Goal: Obtain resource: Download file/media

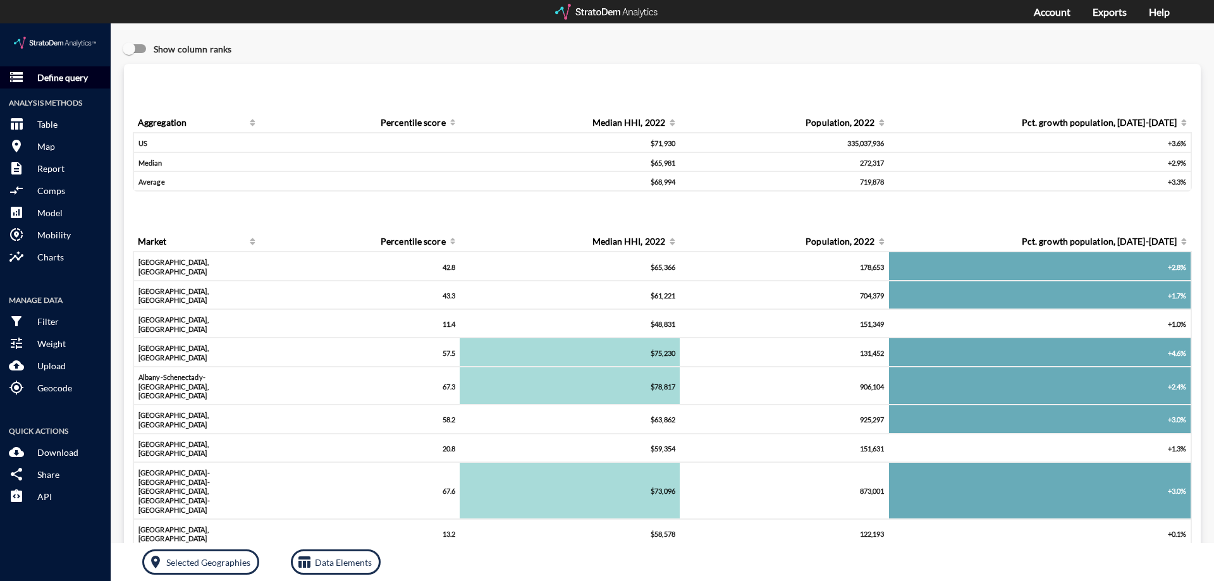
click p "Define query"
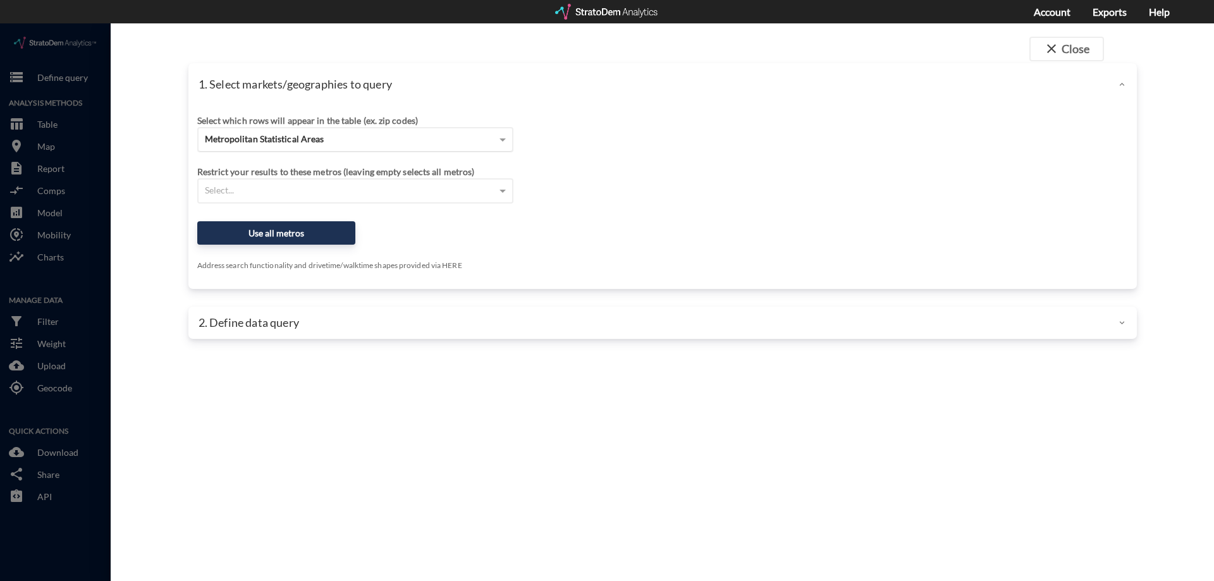
click div "Metropolitan Statistical Areas"
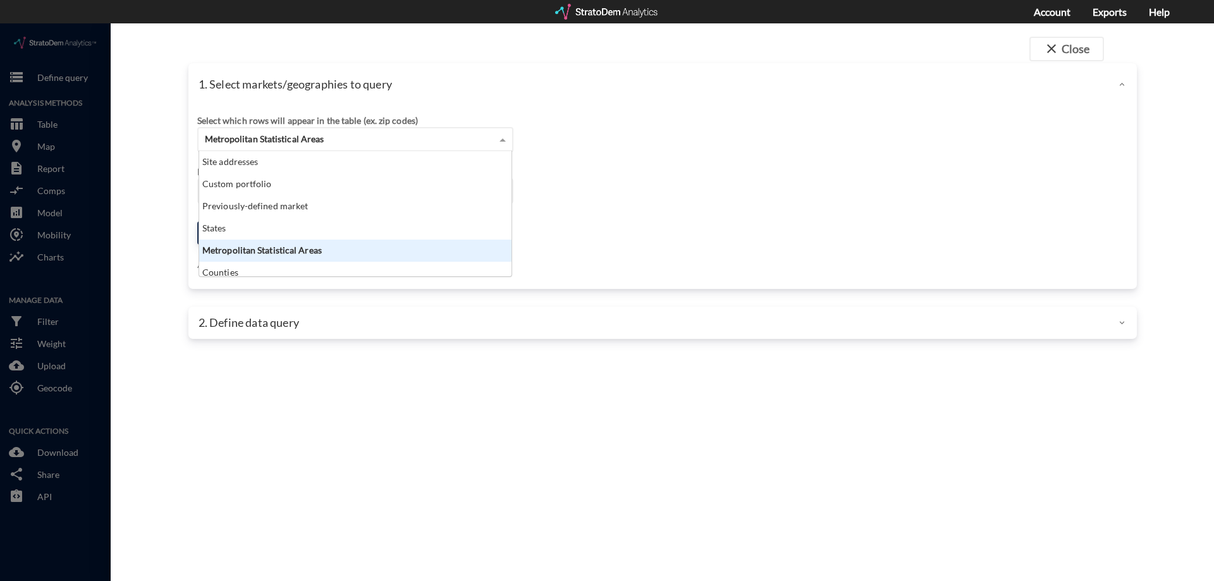
scroll to position [116, 305]
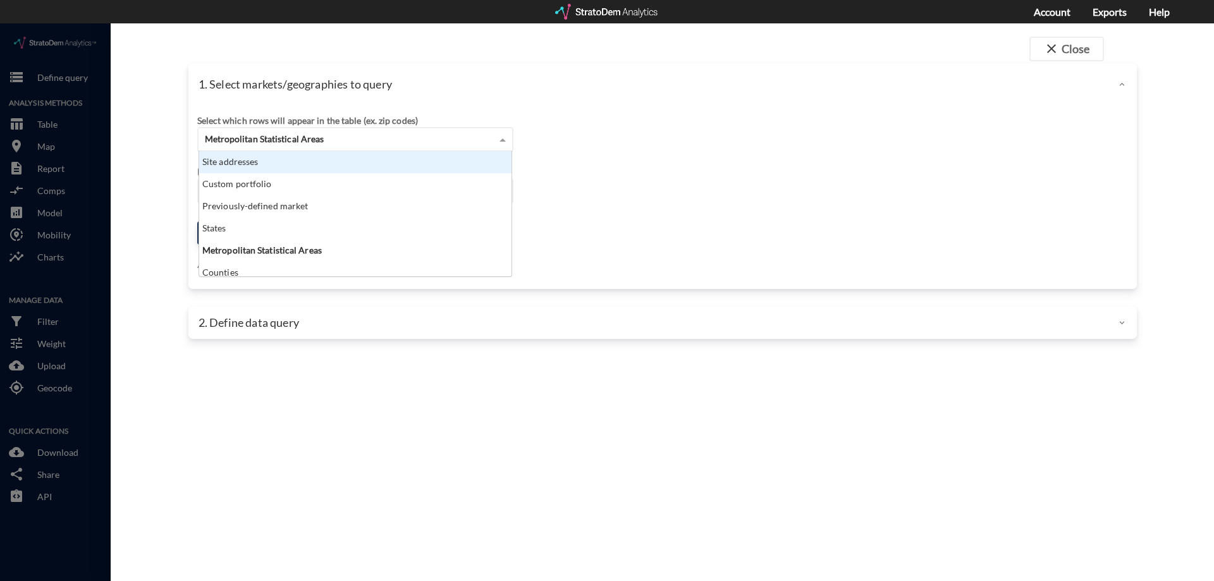
click div "Site addresses"
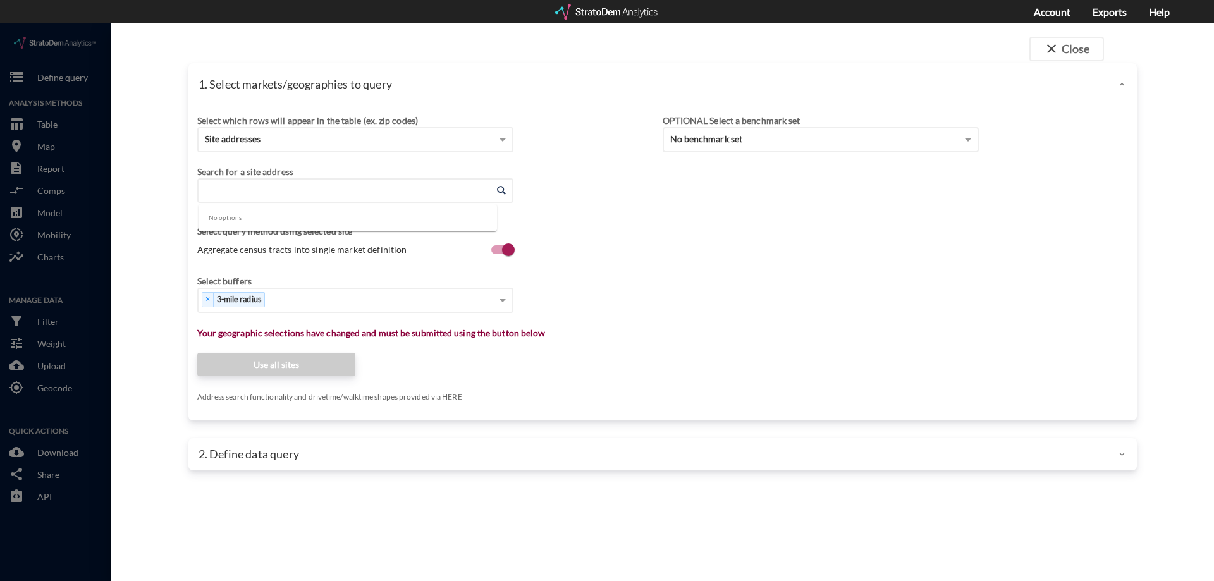
click input "Enter an address"
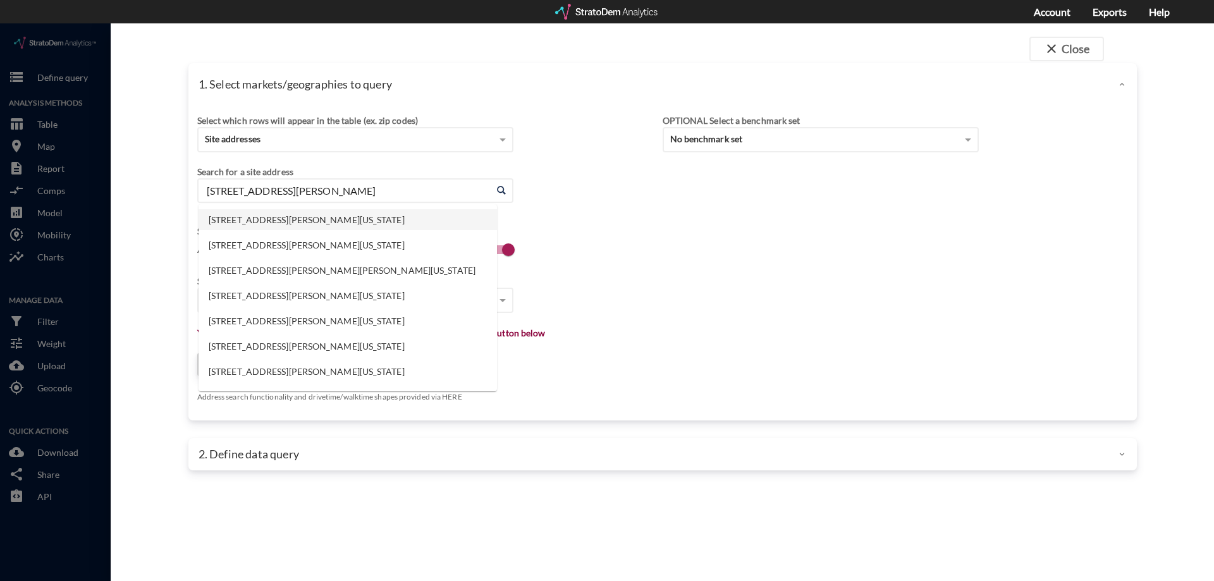
click li "1138 Melvin Dr, Murfreesboro, Tennessee"
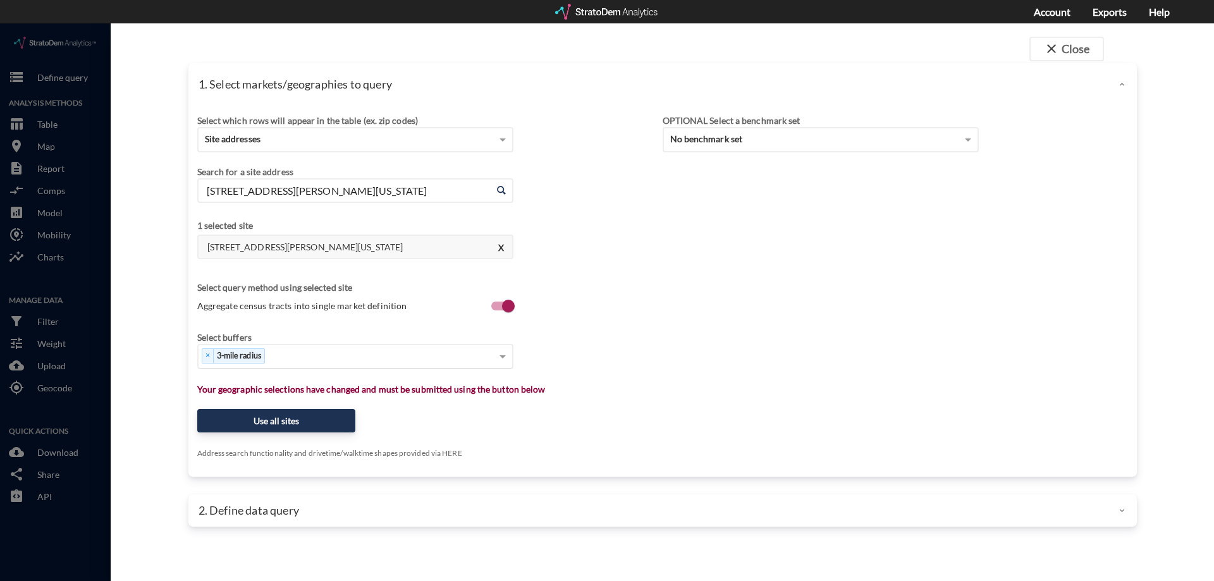
type input "1138 Melvin Dr, Murfreesboro, Tennessee"
click div "× 3-mile radius"
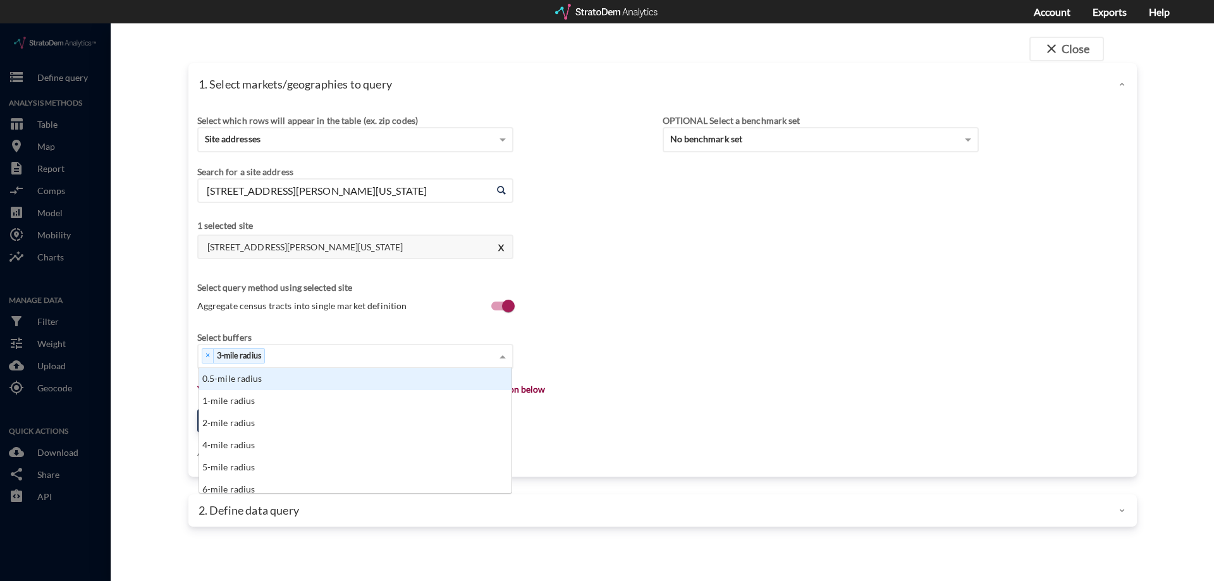
type input "1"
click div "1-mile radius"
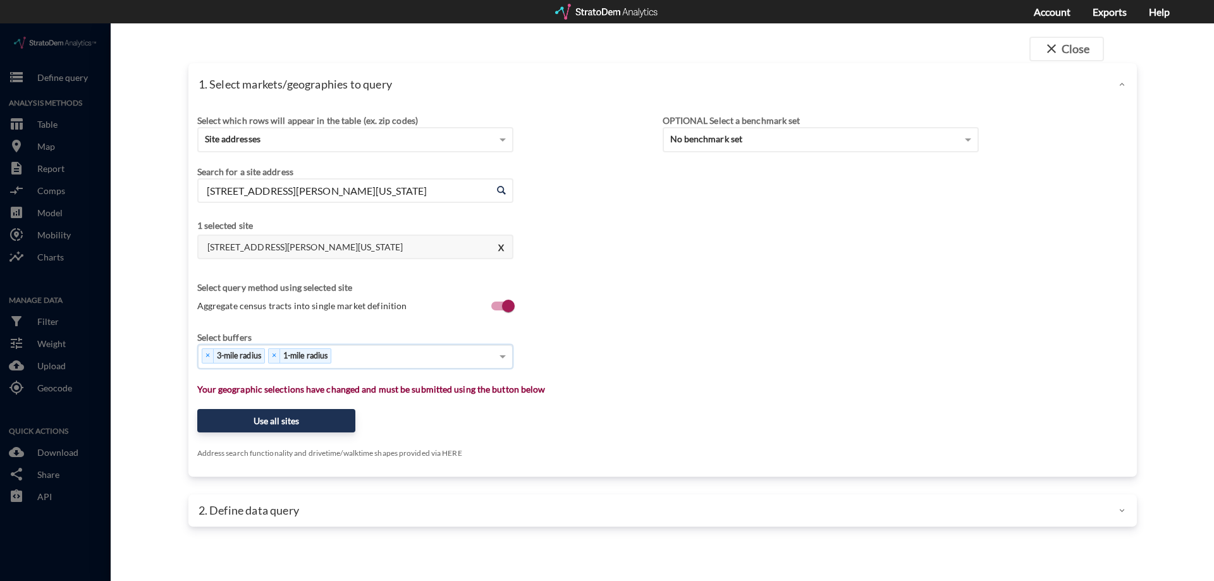
type input "5"
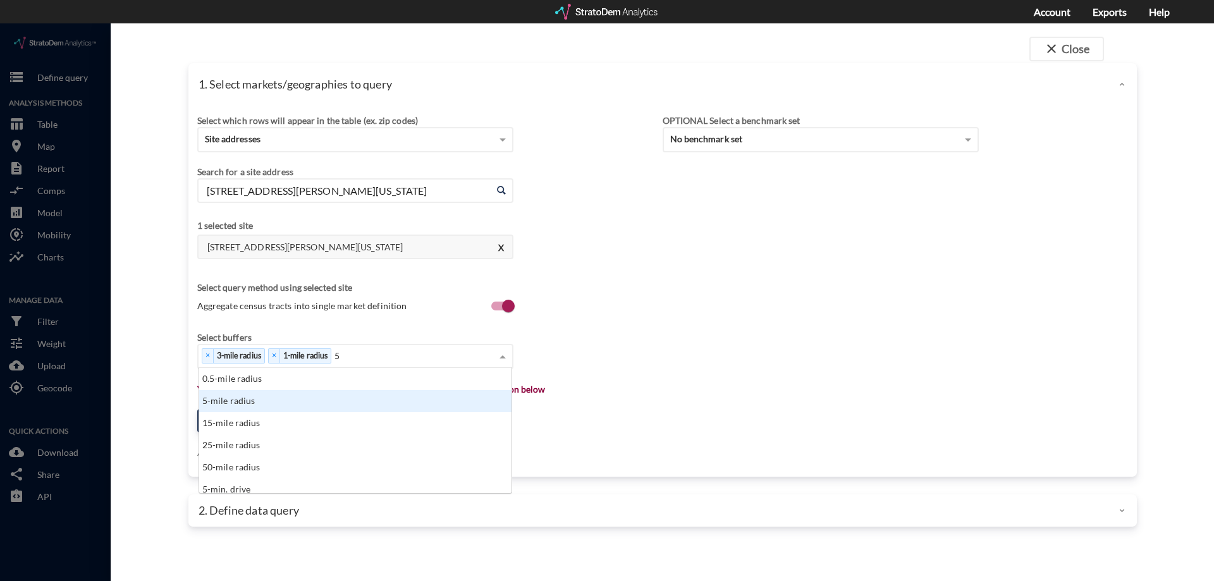
click div "5-mile radius"
type input "10"
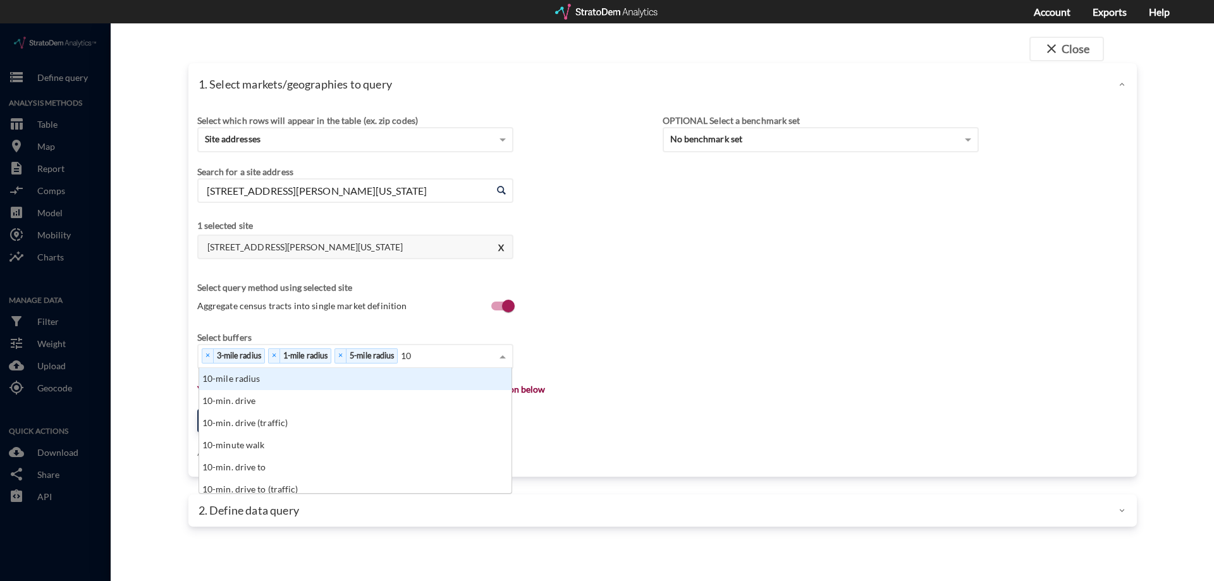
click div "10-mile radius"
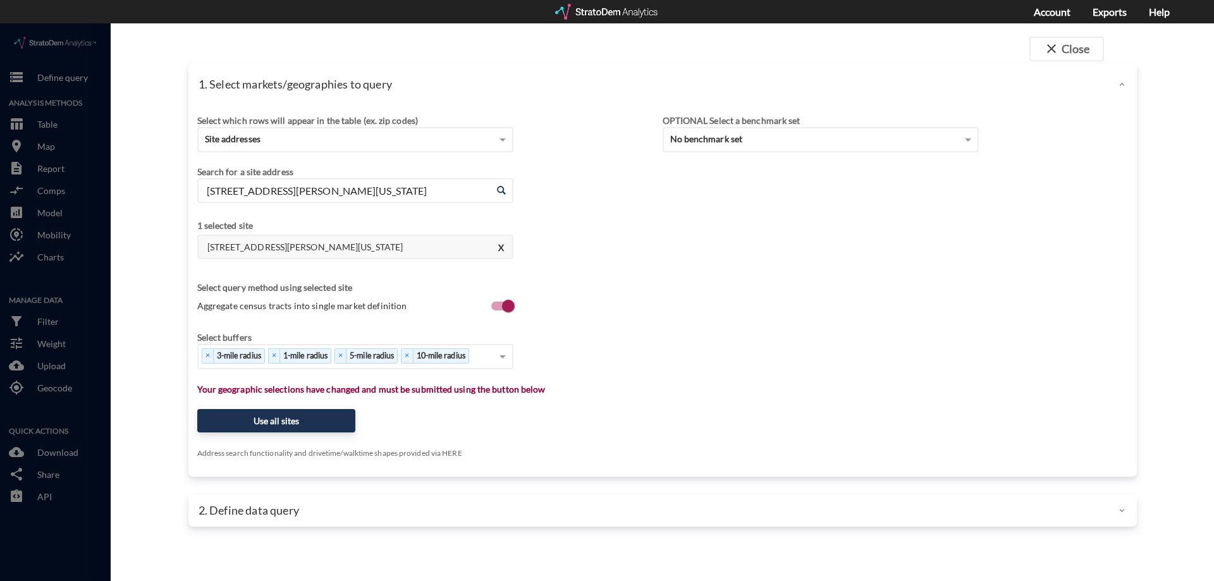
click div "Select which rows will appear in the table (ex. zip codes) Site addresses Selec…"
click button "Use all sites"
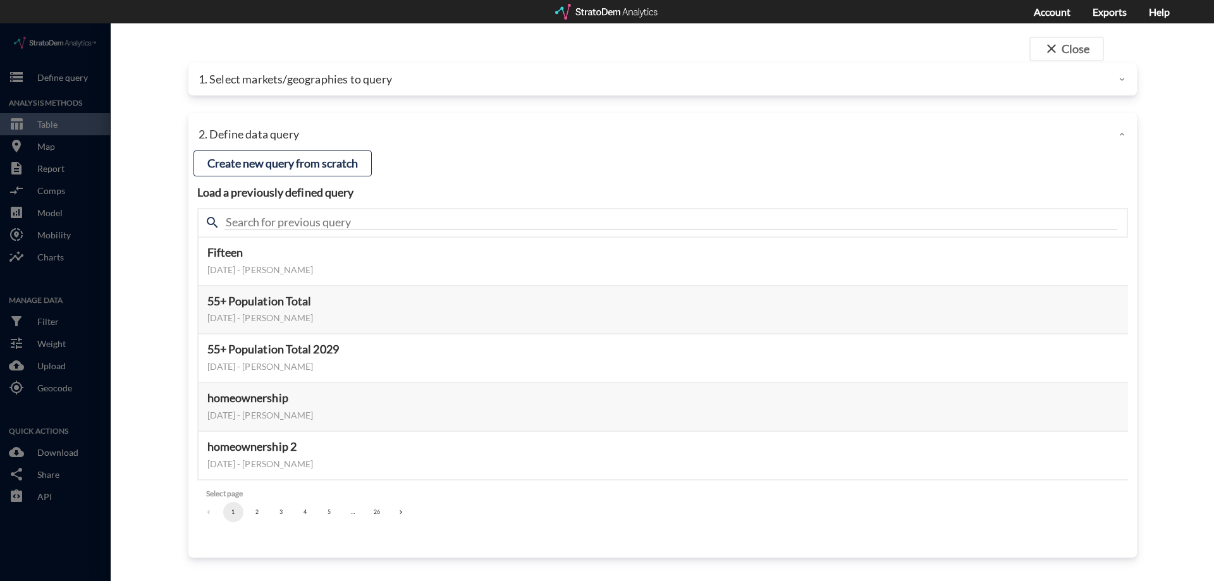
click button "3"
click button "4"
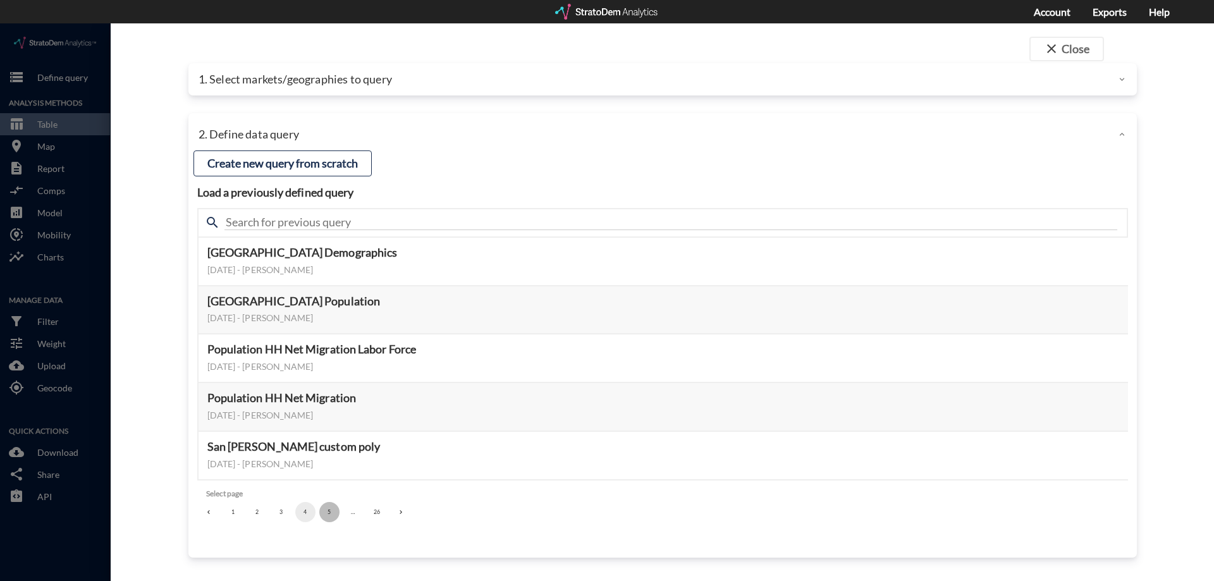
click button "5"
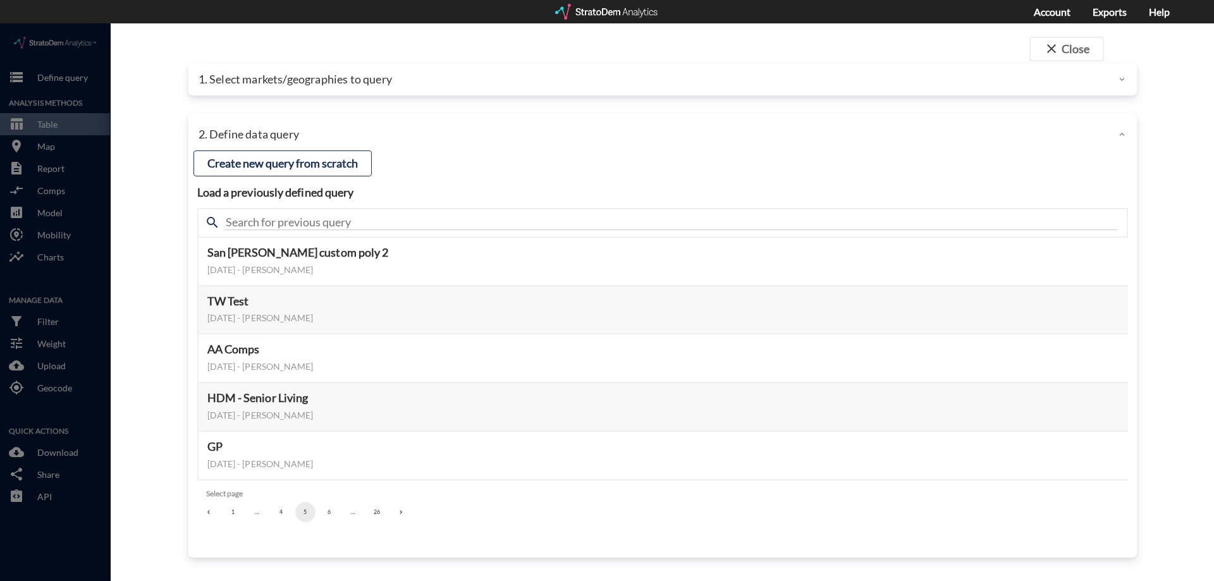
click div "close Close 1. Select markets/geographies to query Select which rows will appea…"
click button "6"
click button "7"
click button "8"
click button "1"
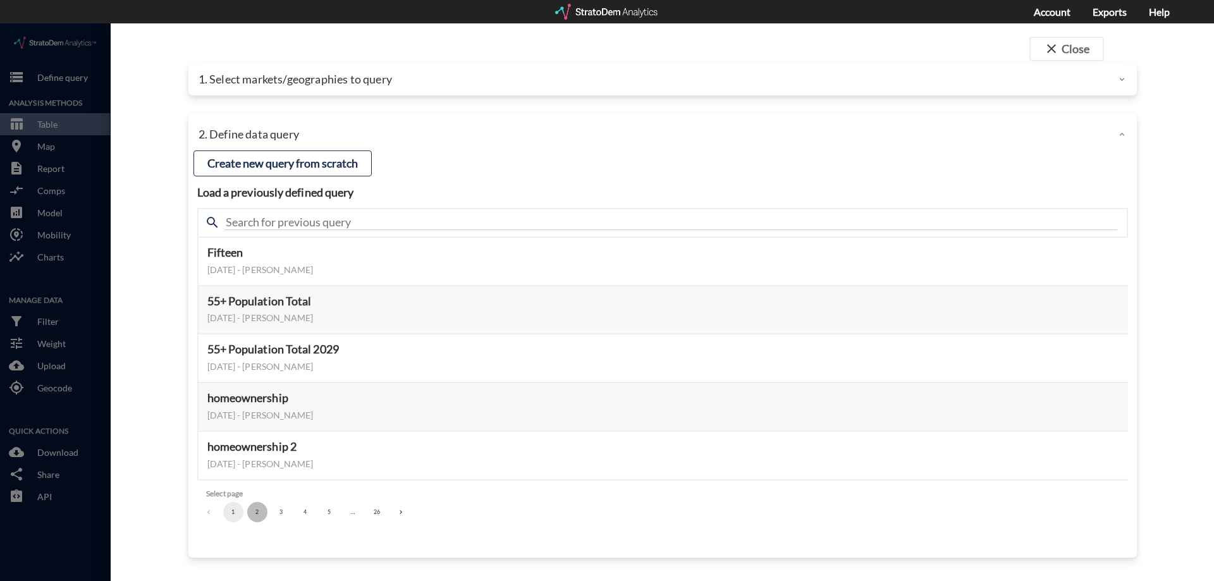
click button "2"
click button "3"
click button "4"
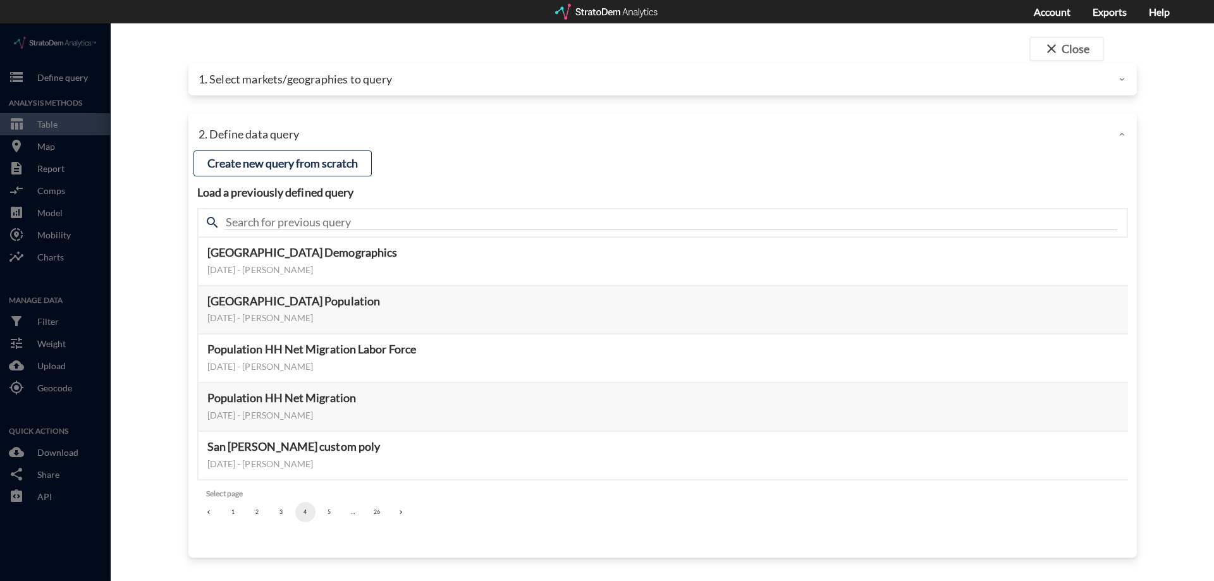
click button "5"
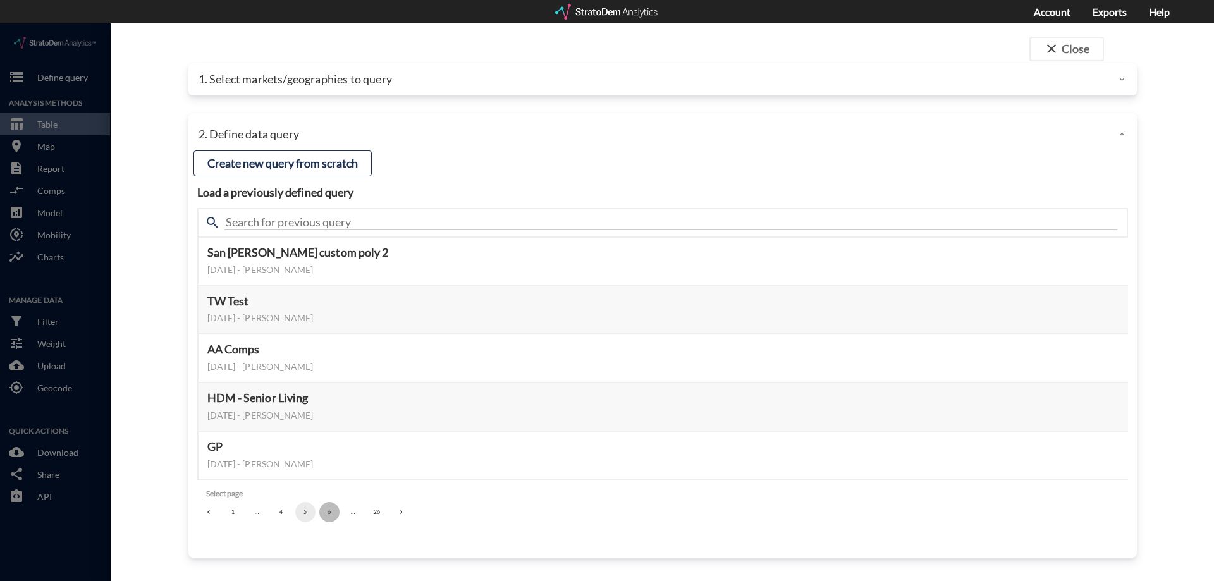
click button "6"
click button "7"
click button "8"
click button "9"
click button "10"
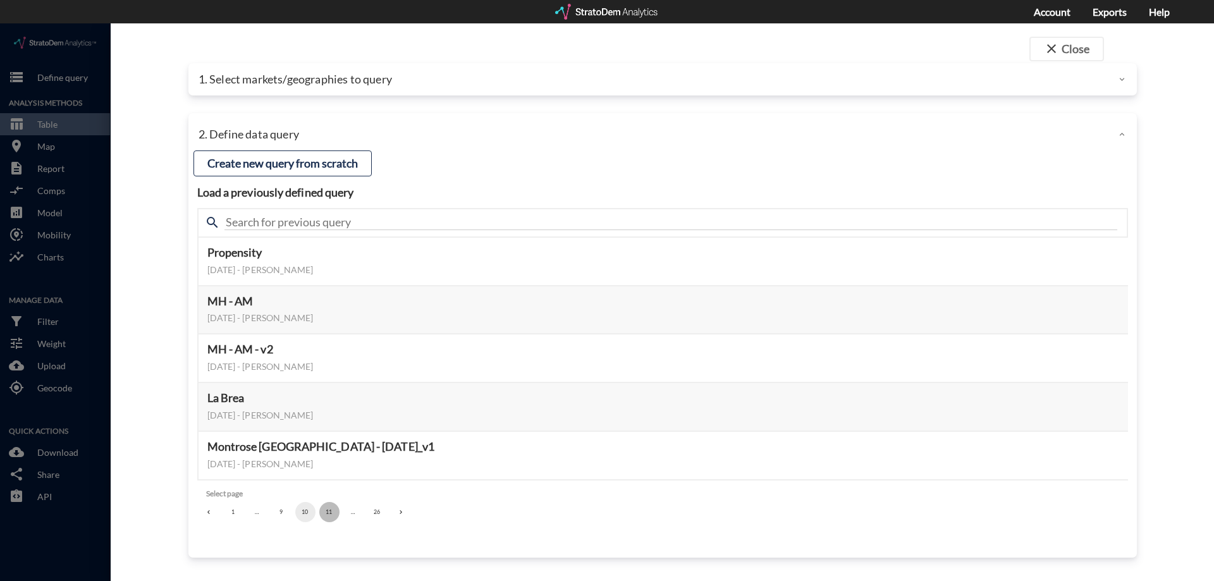
click button "11"
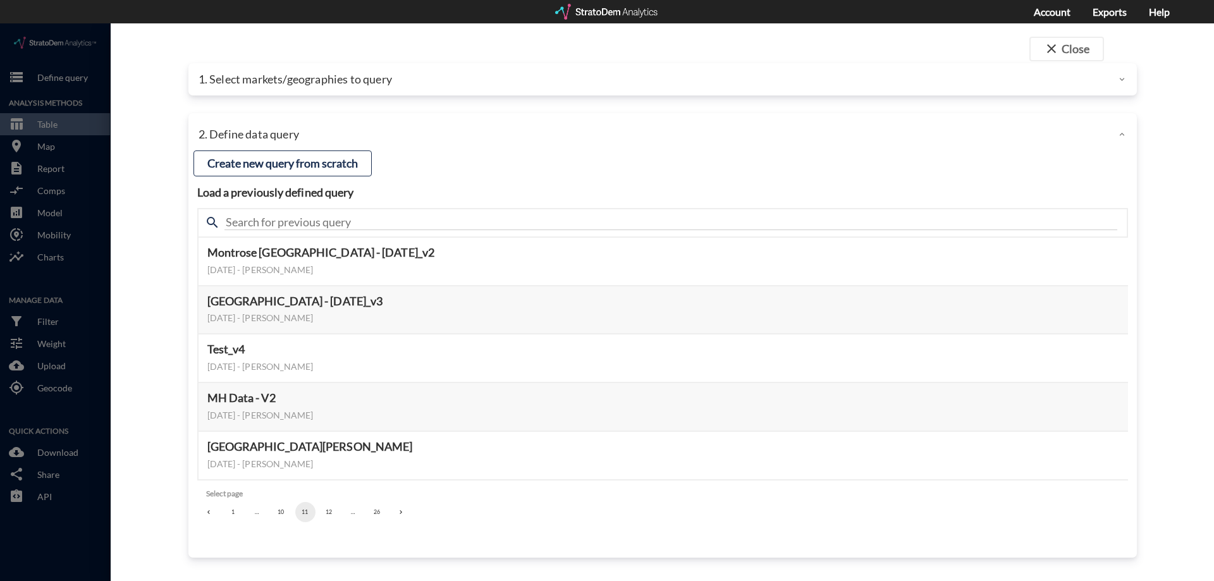
click button "12"
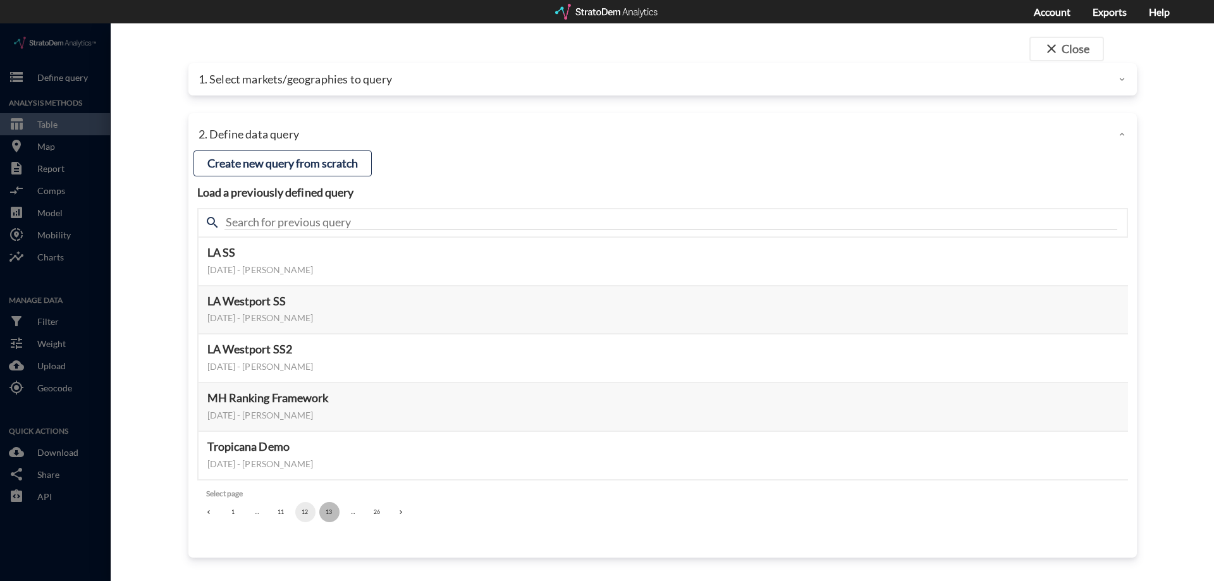
click button "13"
click button "14"
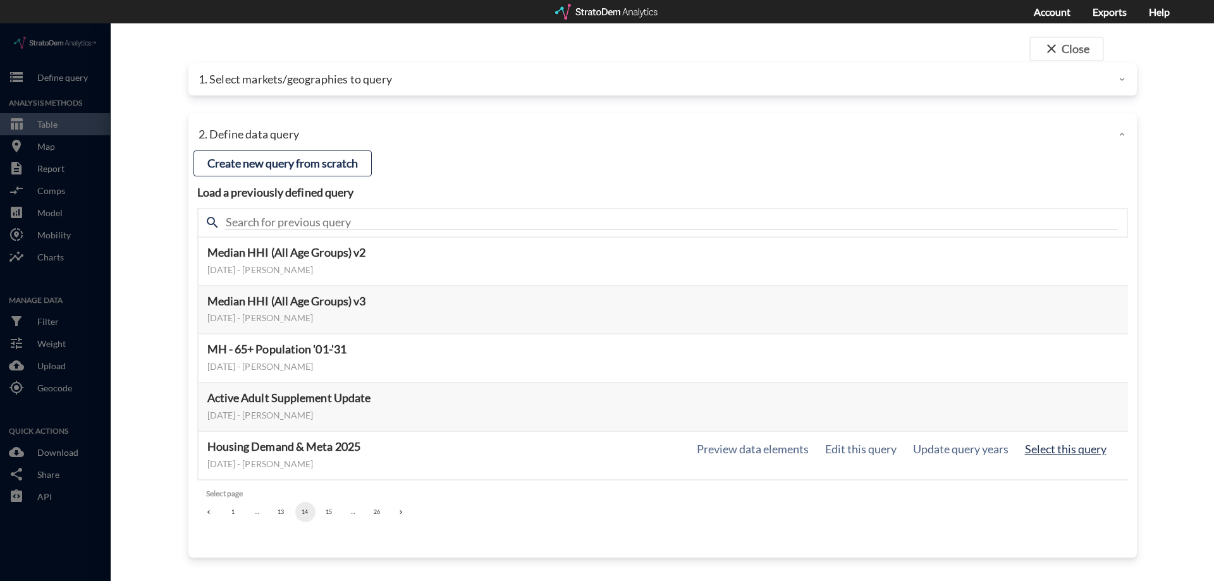
click button "Select this query"
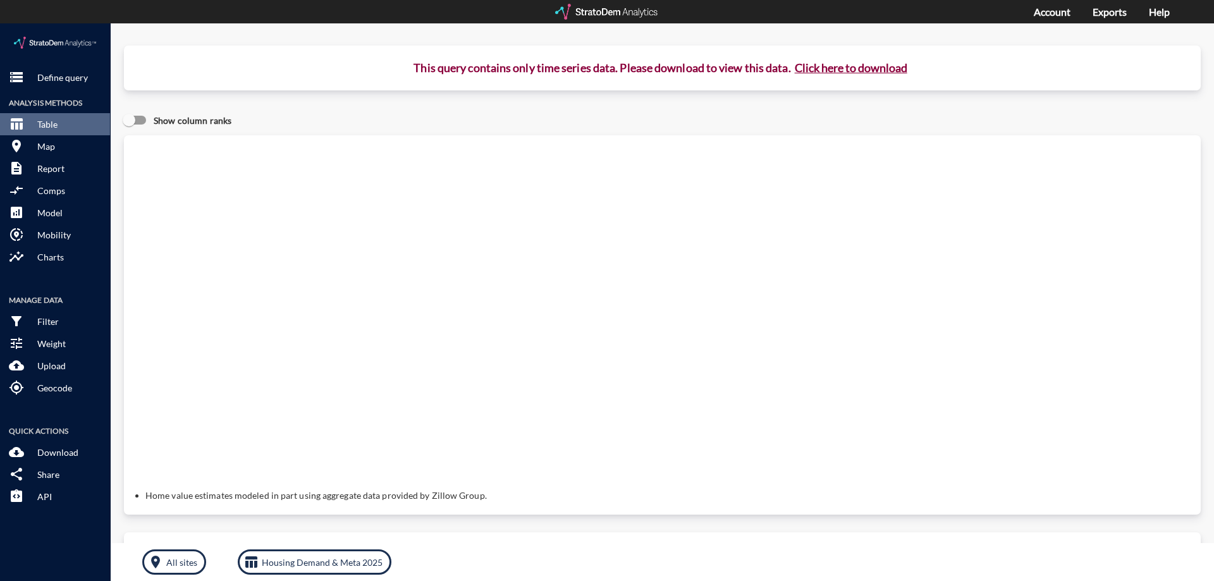
click button "Click here to download"
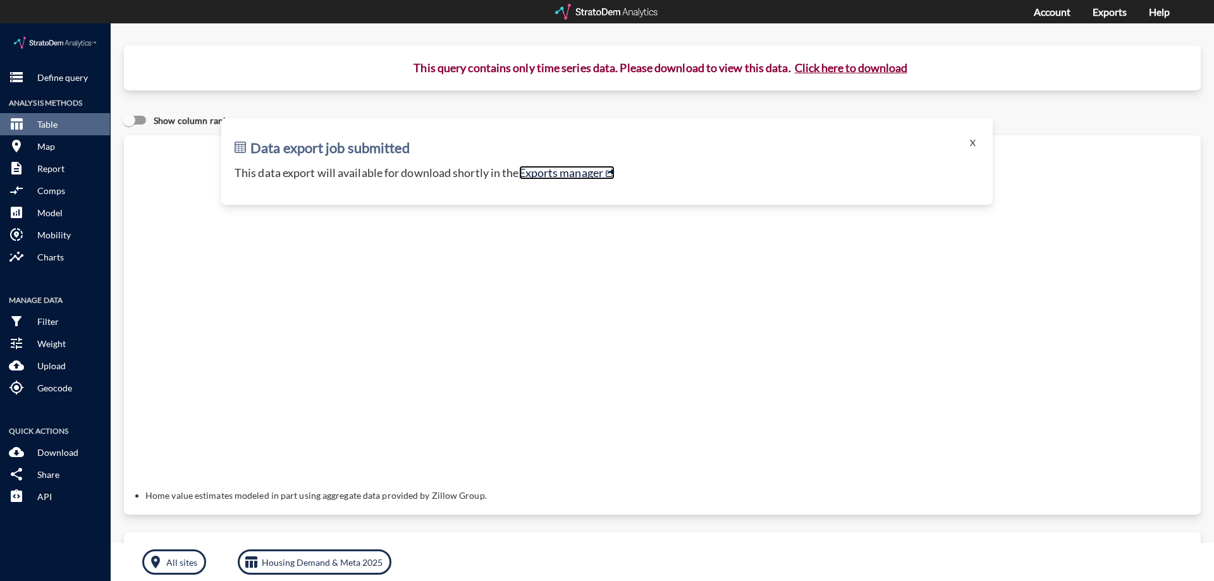
click link "Exports manager"
click p "Define query"
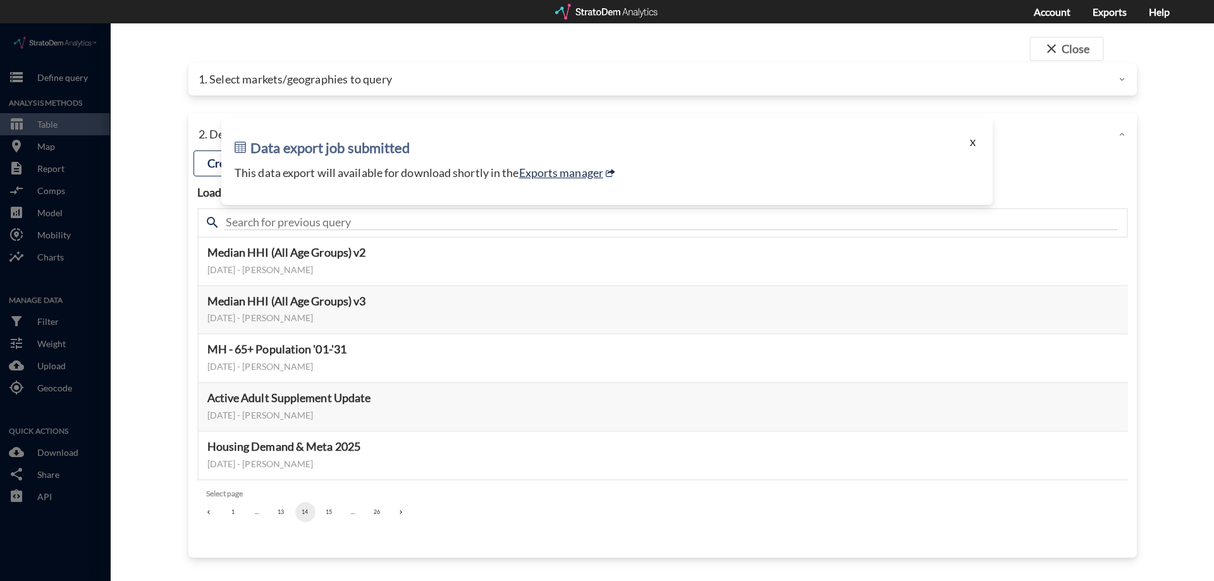
click button "X"
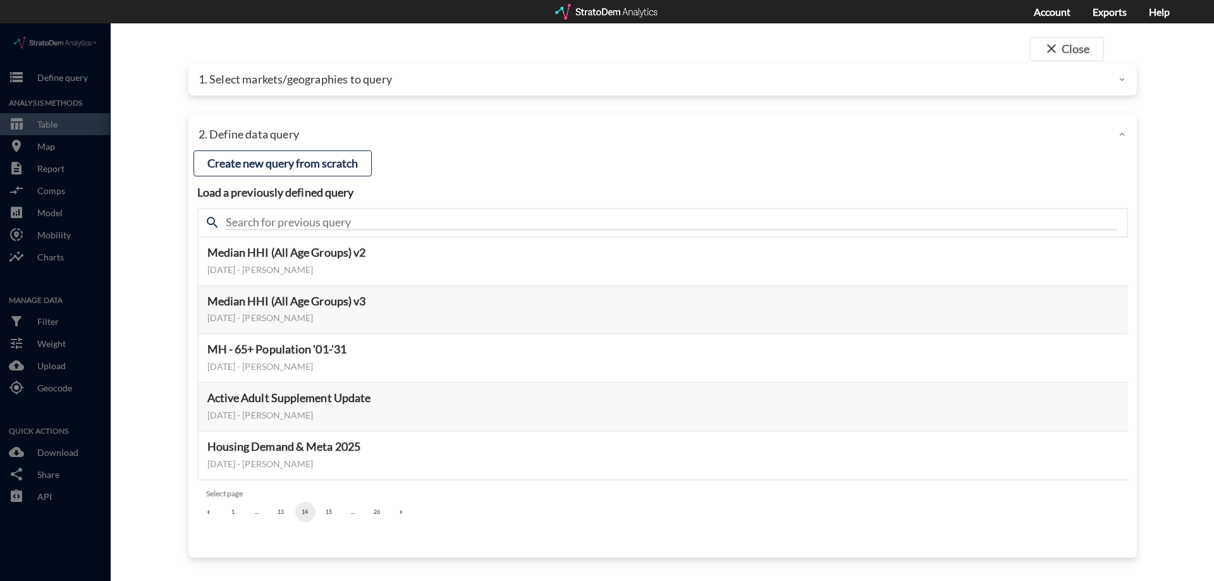
click p "1. Select markets/geographies to query"
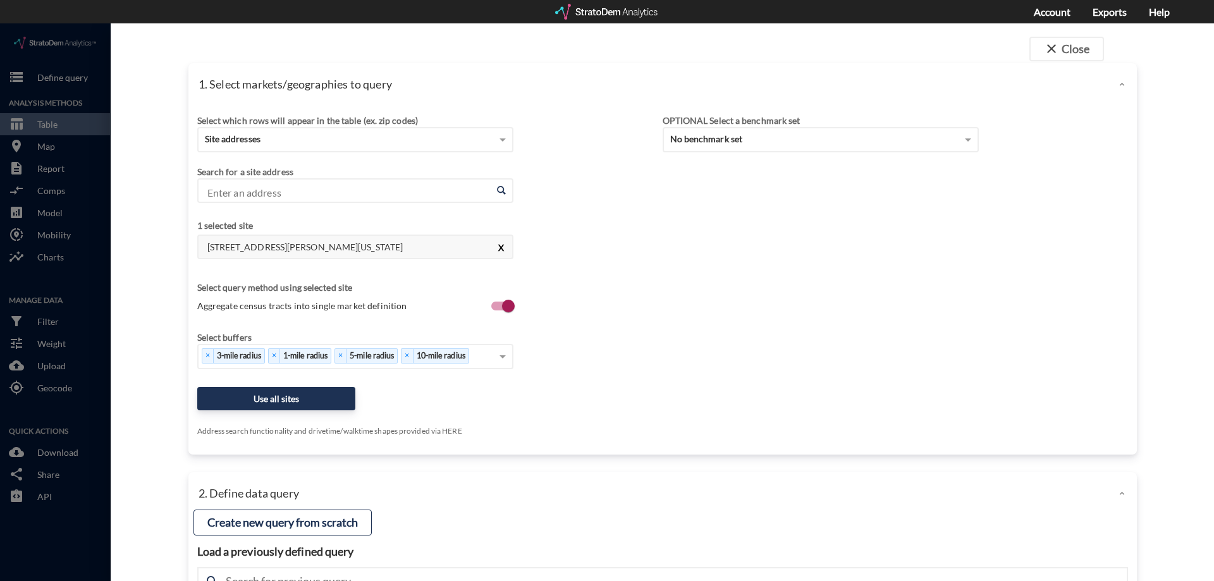
click button "X"
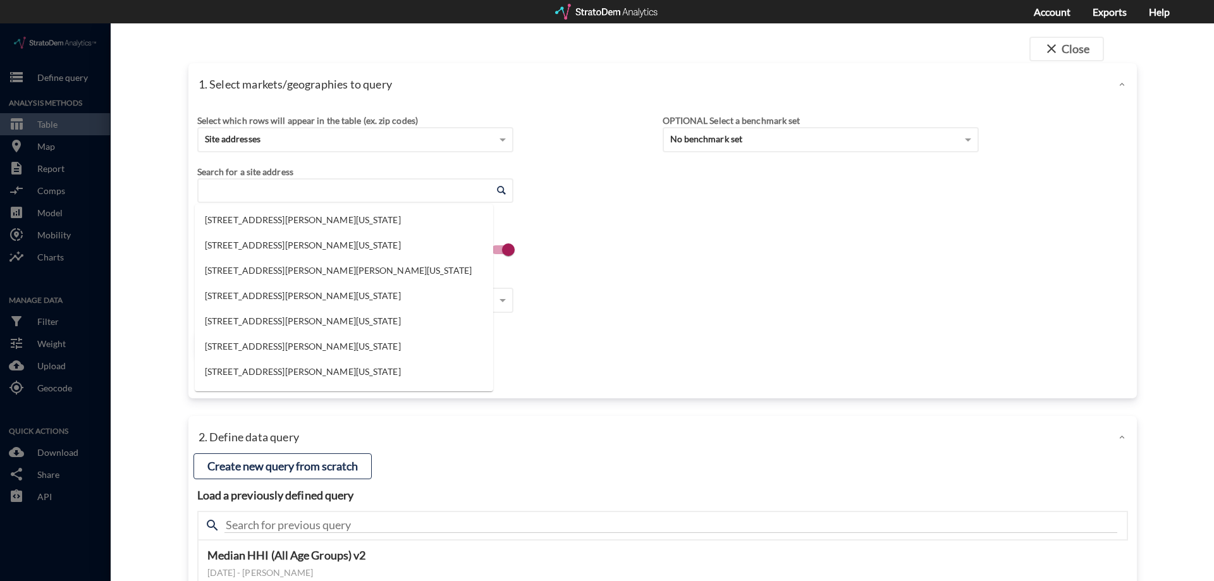
click input "Enter an address"
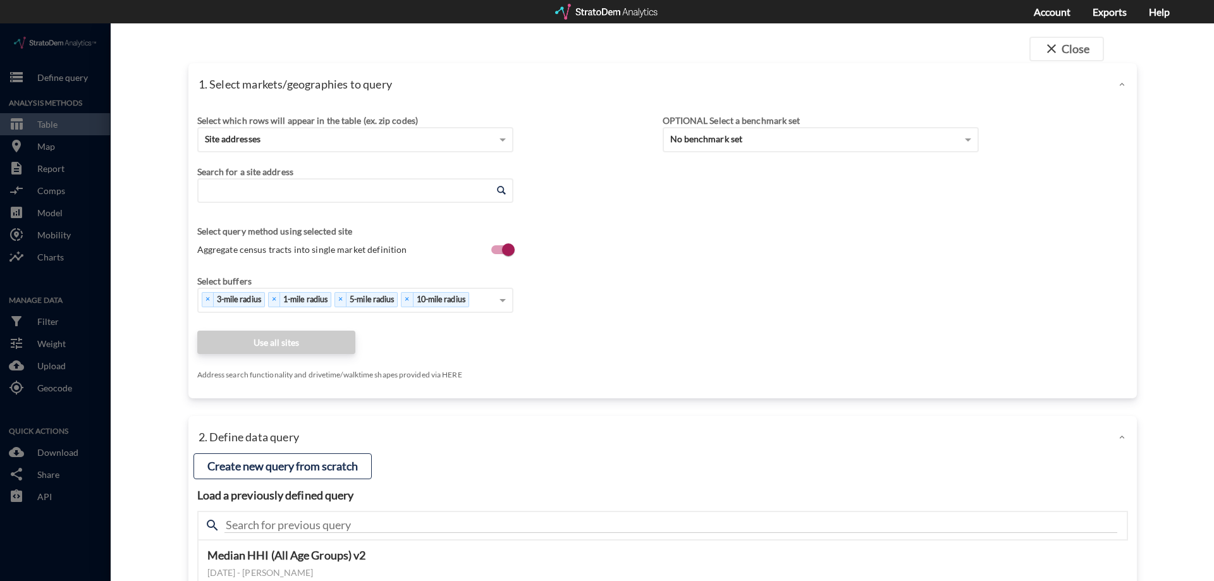
click input "Enter an address"
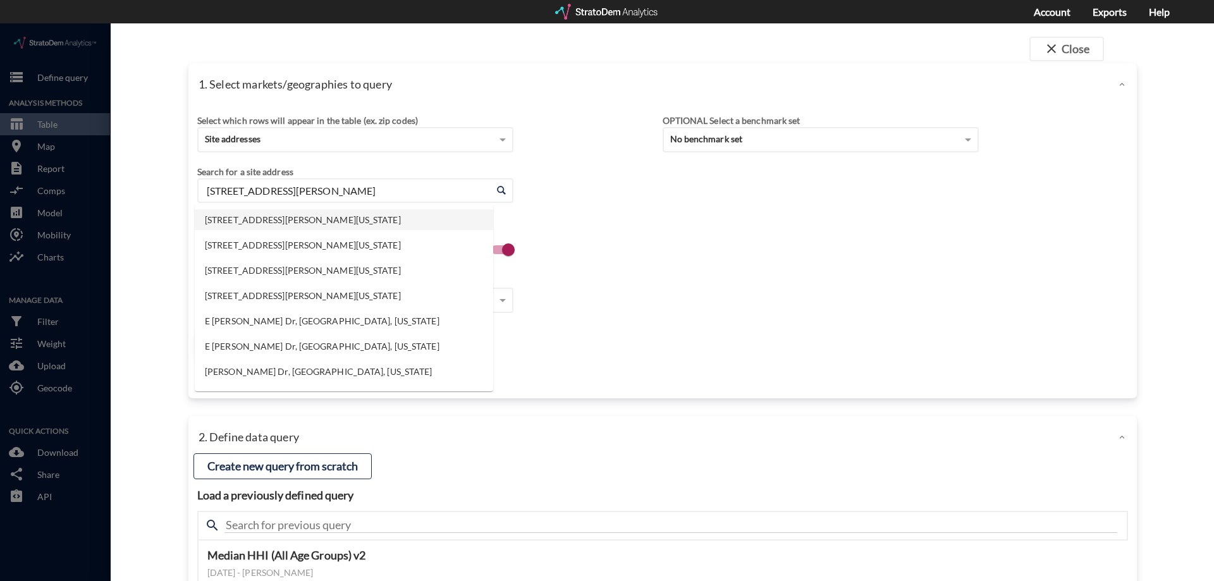
click li "[STREET_ADDRESS][PERSON_NAME][US_STATE]"
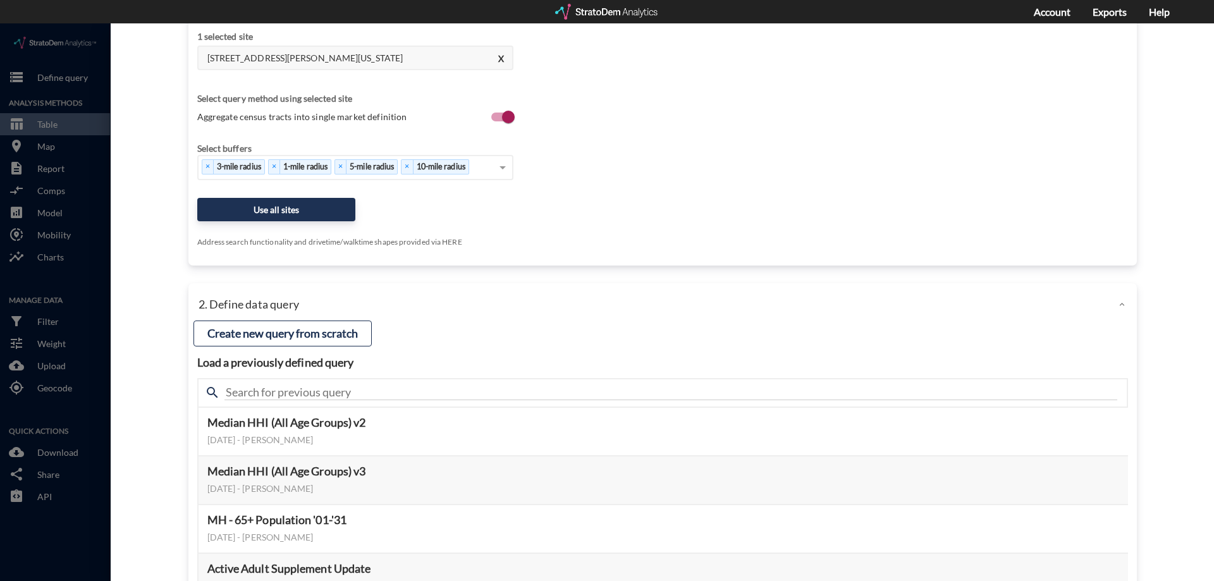
scroll to position [190, 0]
type input "[STREET_ADDRESS][PERSON_NAME][US_STATE]"
click button "Use all sites"
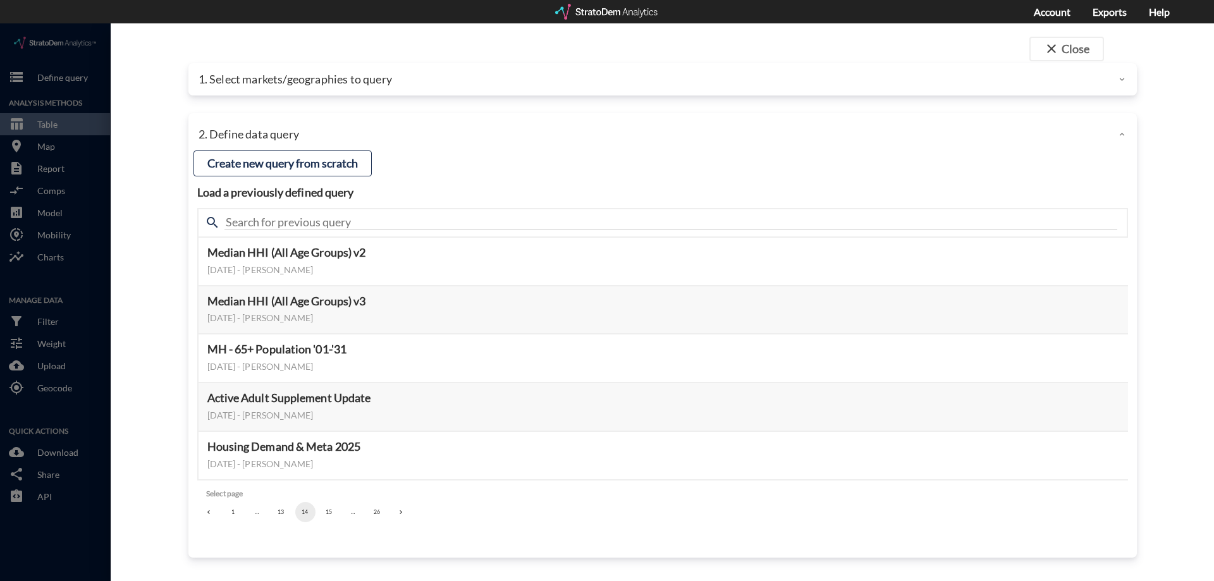
scroll to position [0, 0]
click button "Select this query"
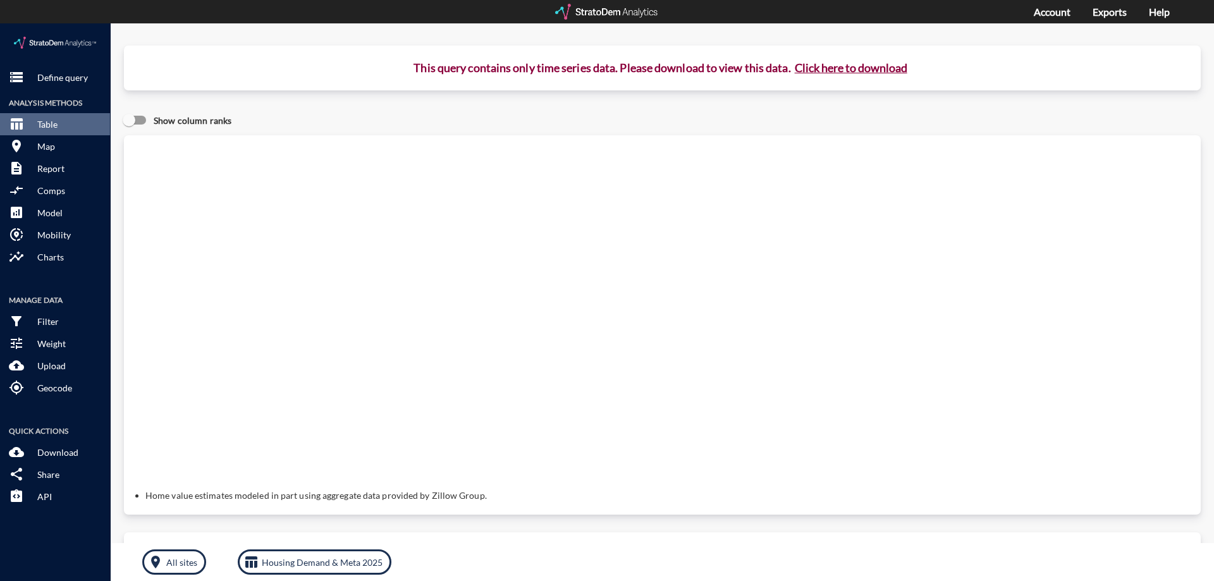
click button "Click here to download"
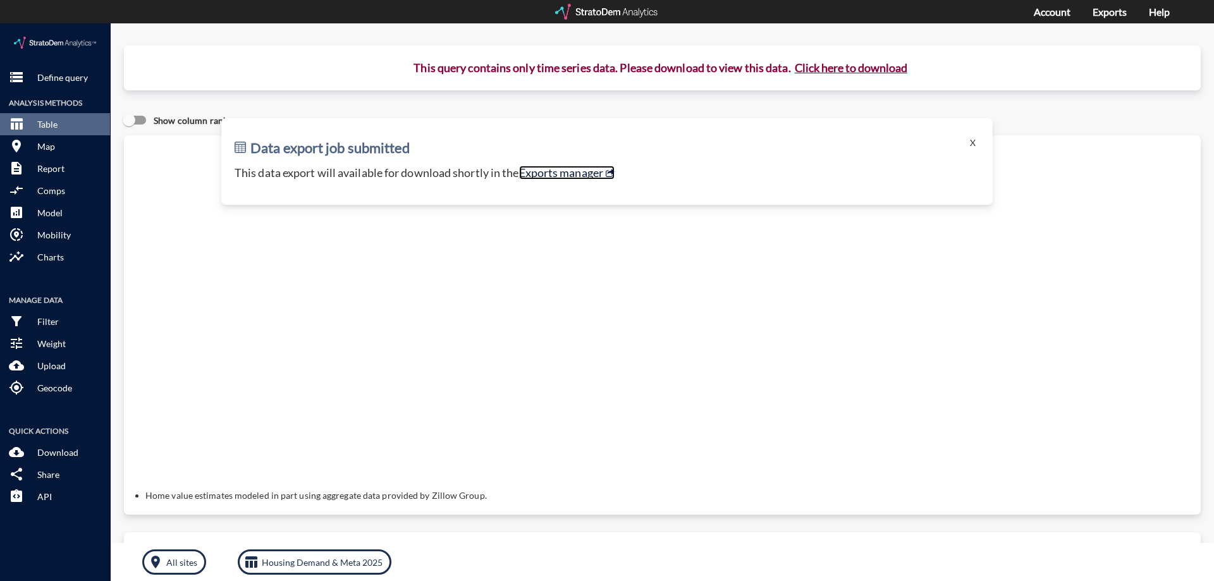
click link "Exports manager"
click button "X"
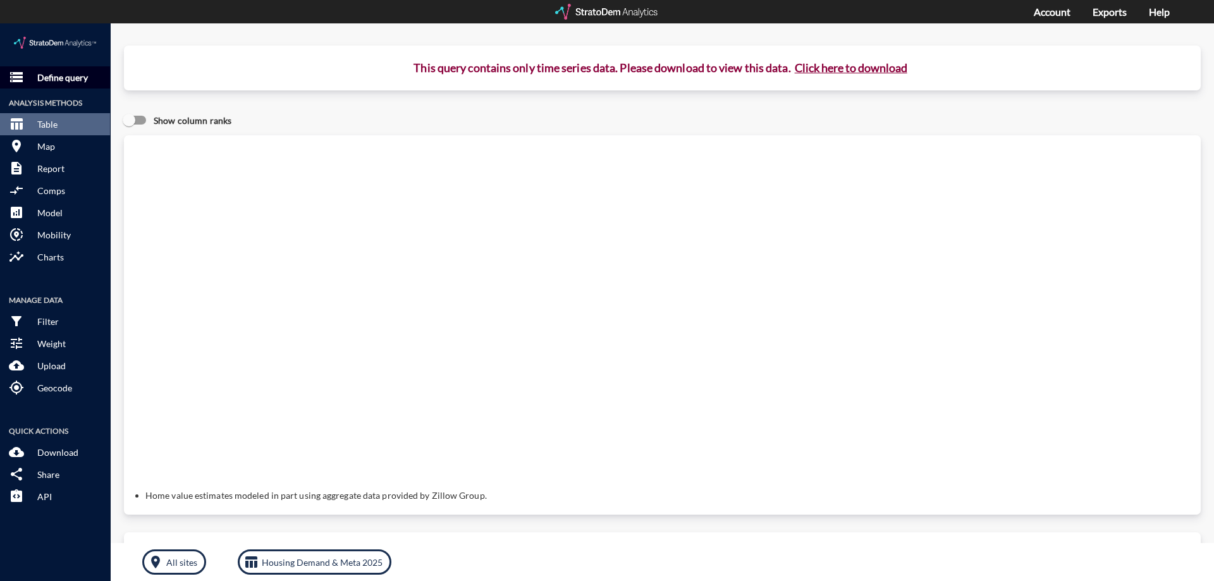
click button "storage Define query"
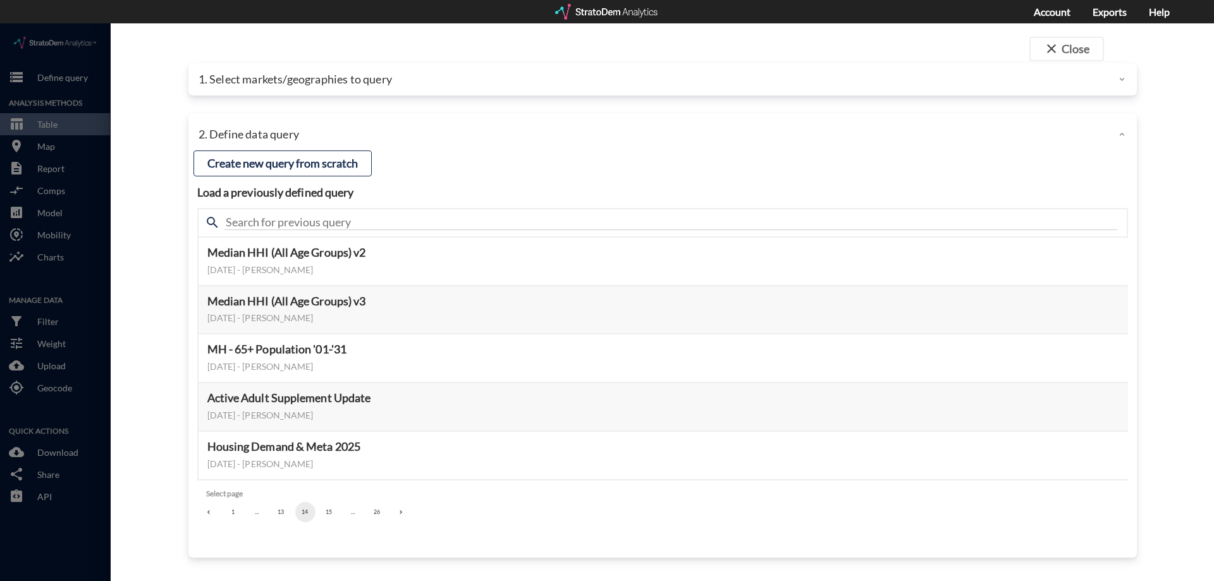
click p "1. Select markets/geographies to query"
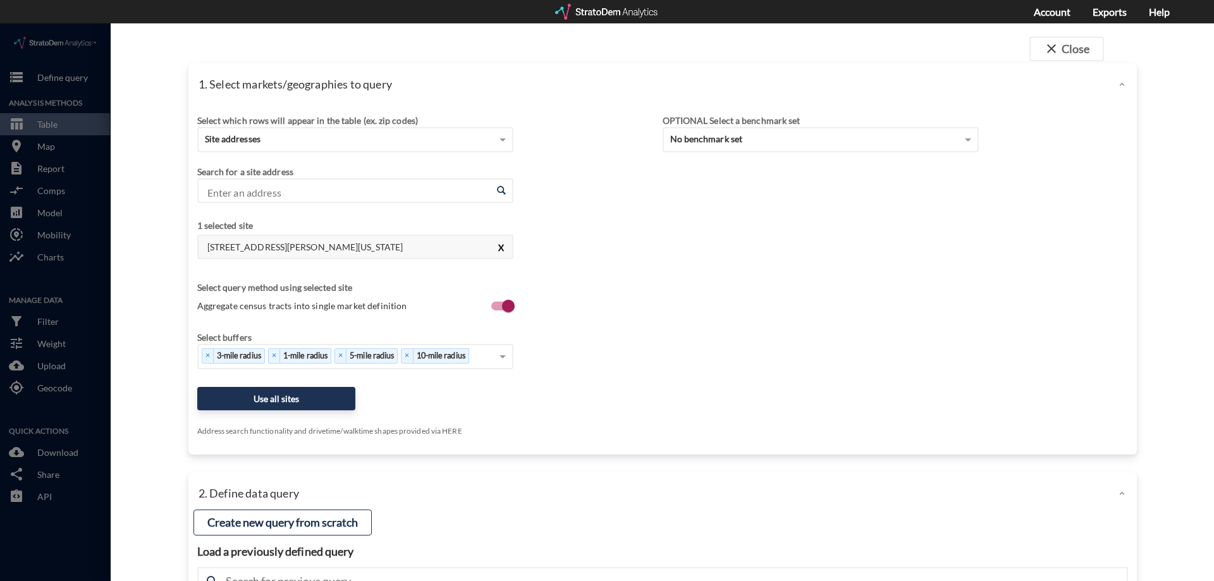
click button "X"
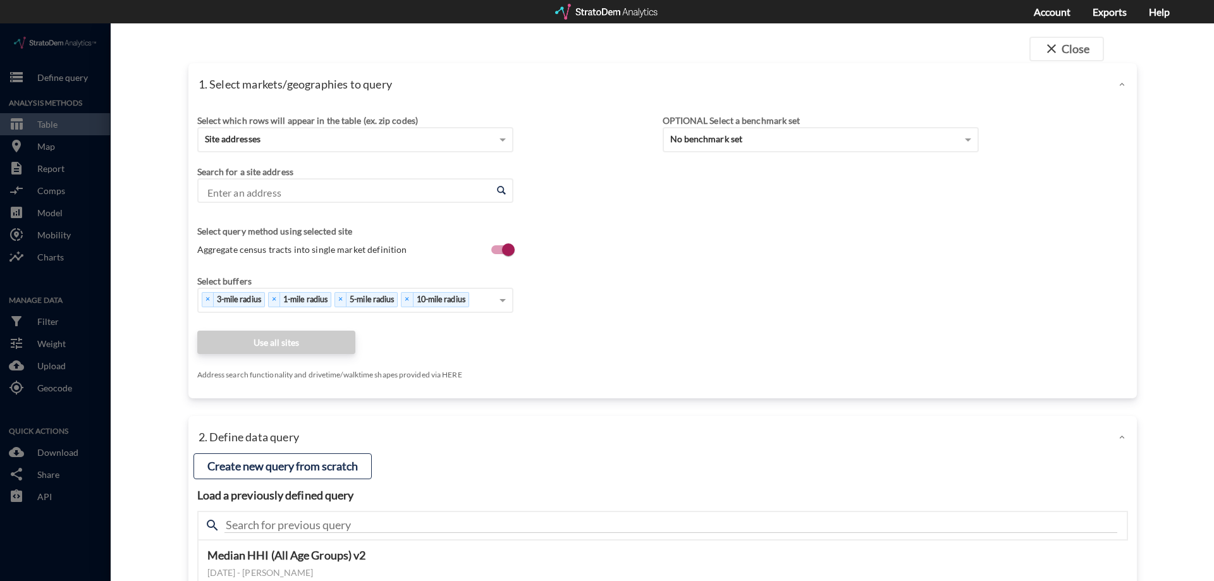
click input "Enter an address"
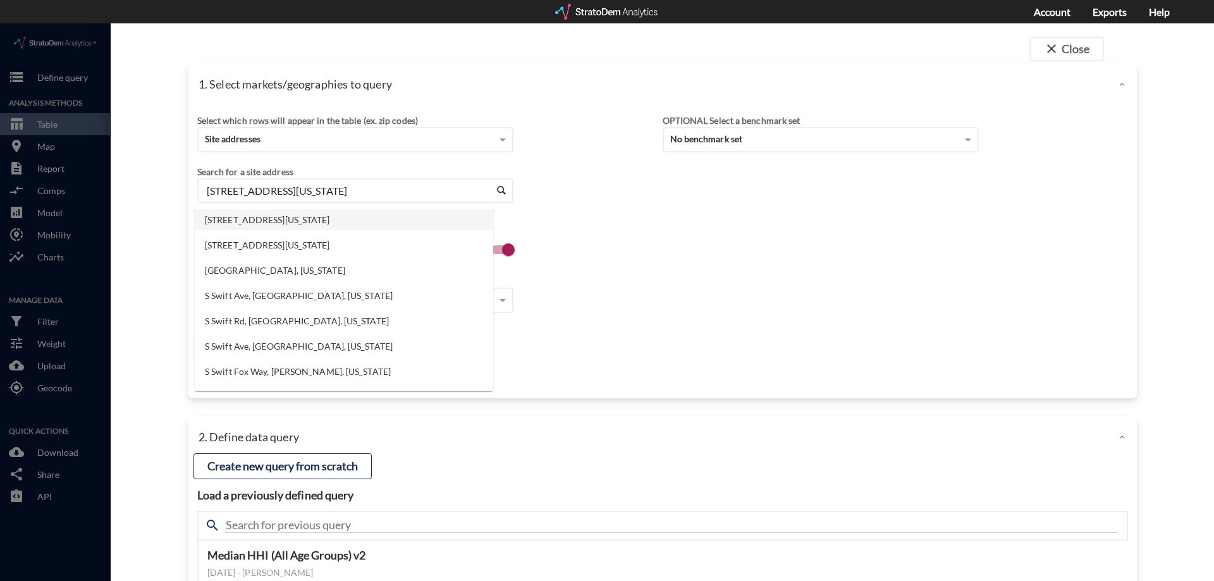
type input "7608 S Swift Rd, Goodlettsville, Tennessee"
click div "Search for a site address Enter an address Enter an address Select query method…"
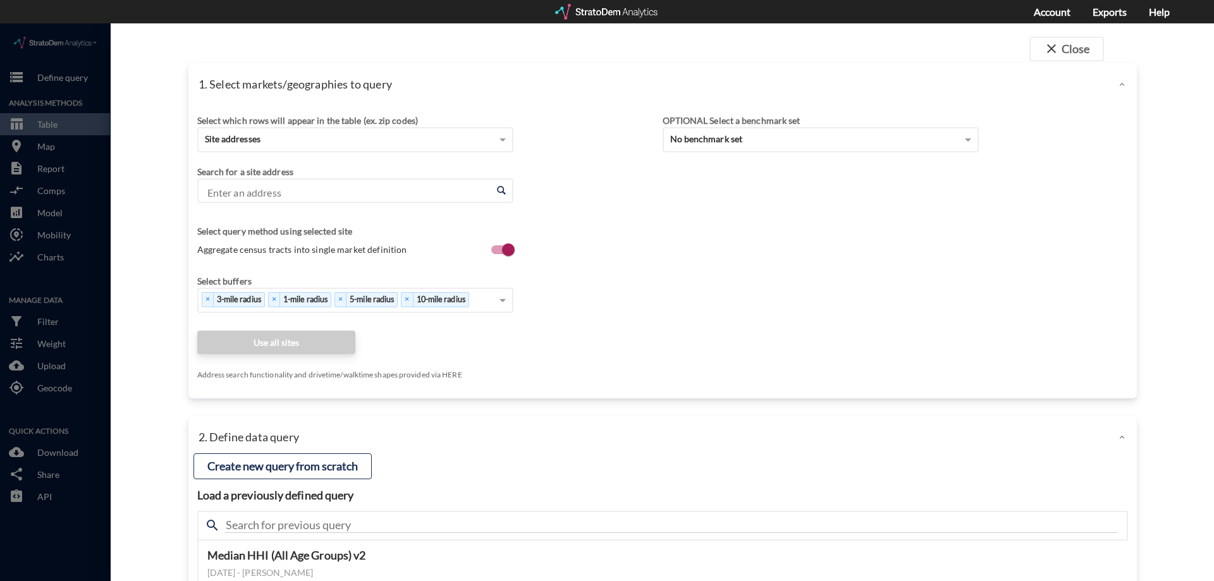
click input "Enter an address"
click li "7608 S Swift Rd, Goodlettsville, Tennessee"
type input "7608 S Swift Rd, Goodlettsville, Tennessee"
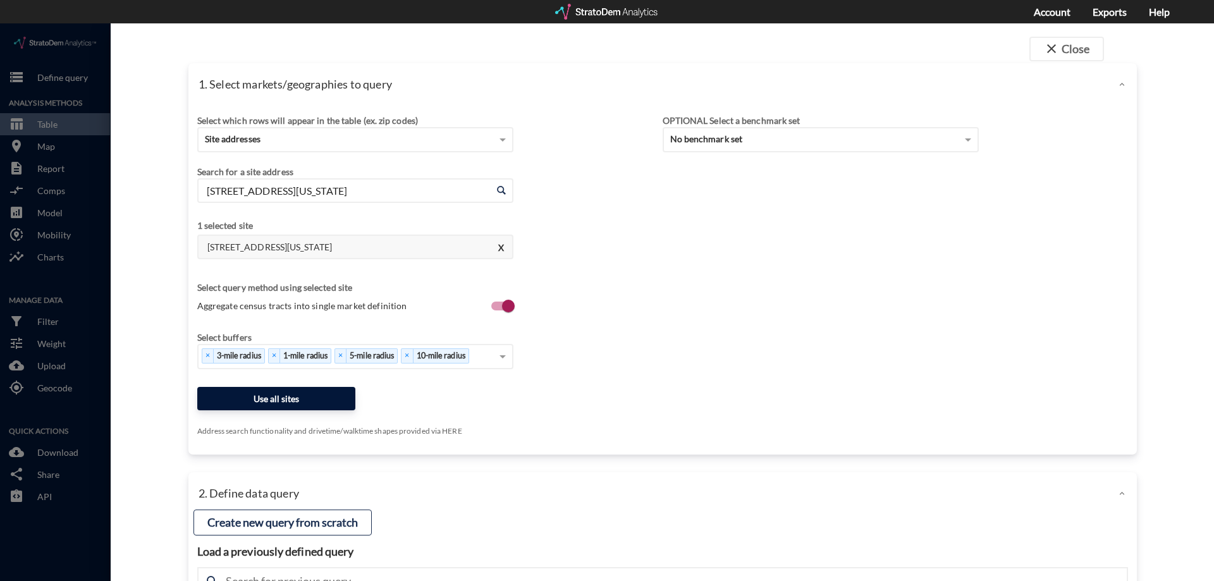
click button "Use all sites"
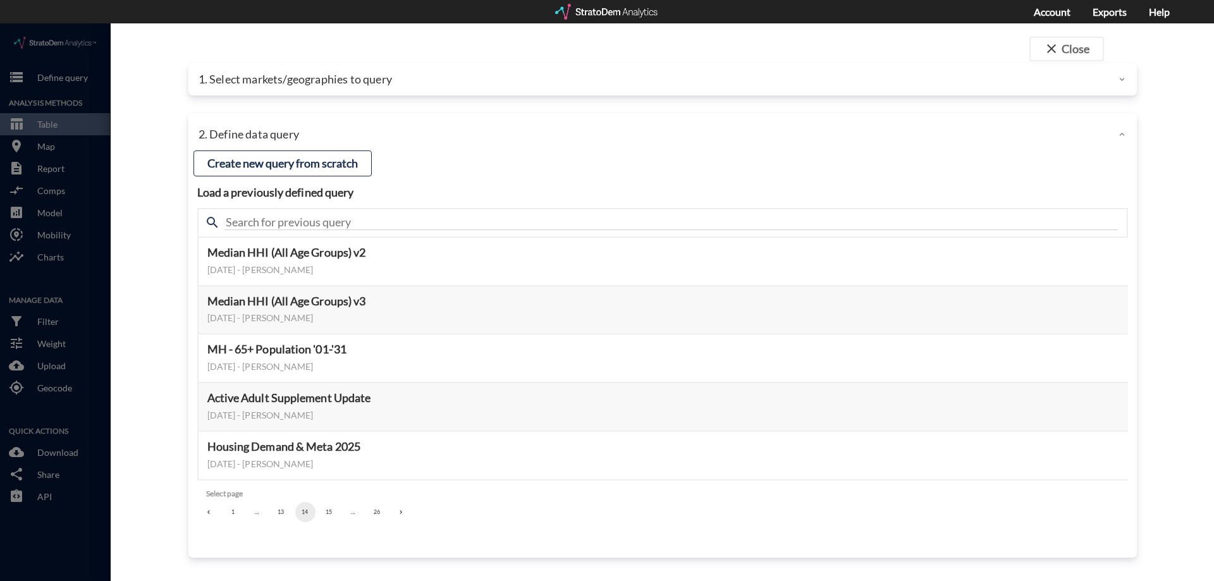
click p "1. Select markets/geographies to query"
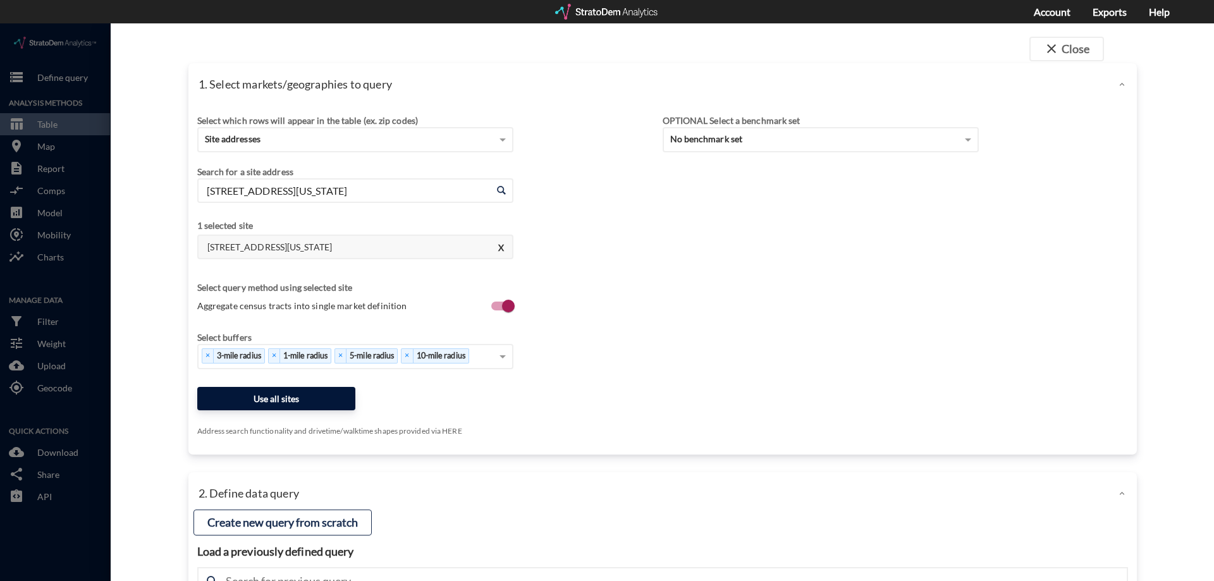
click button "Use all sites"
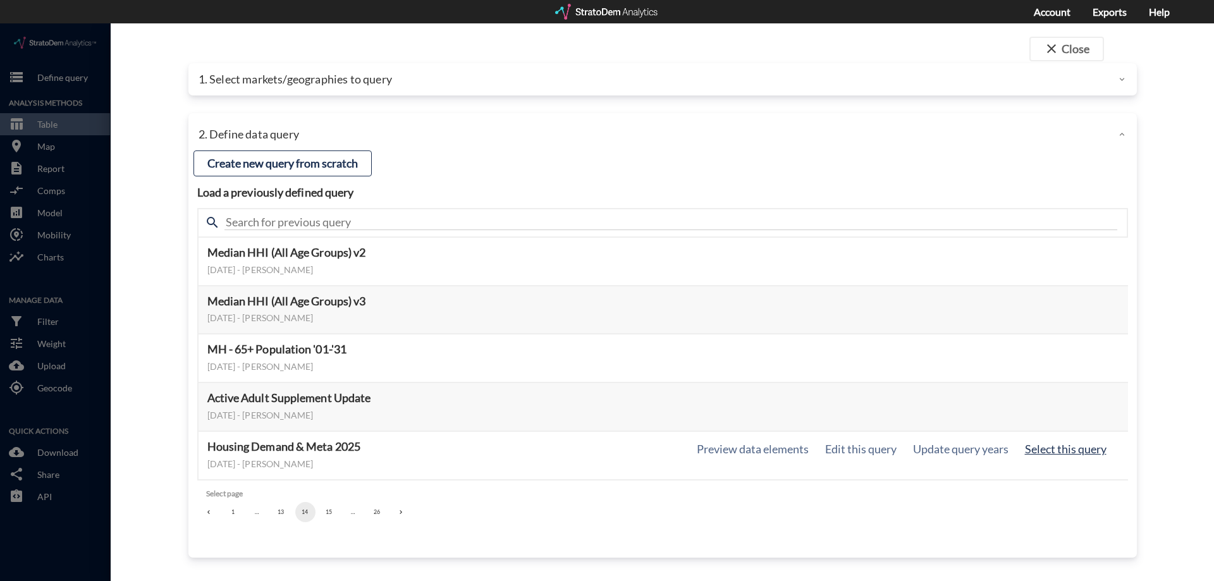
click button "Select this query"
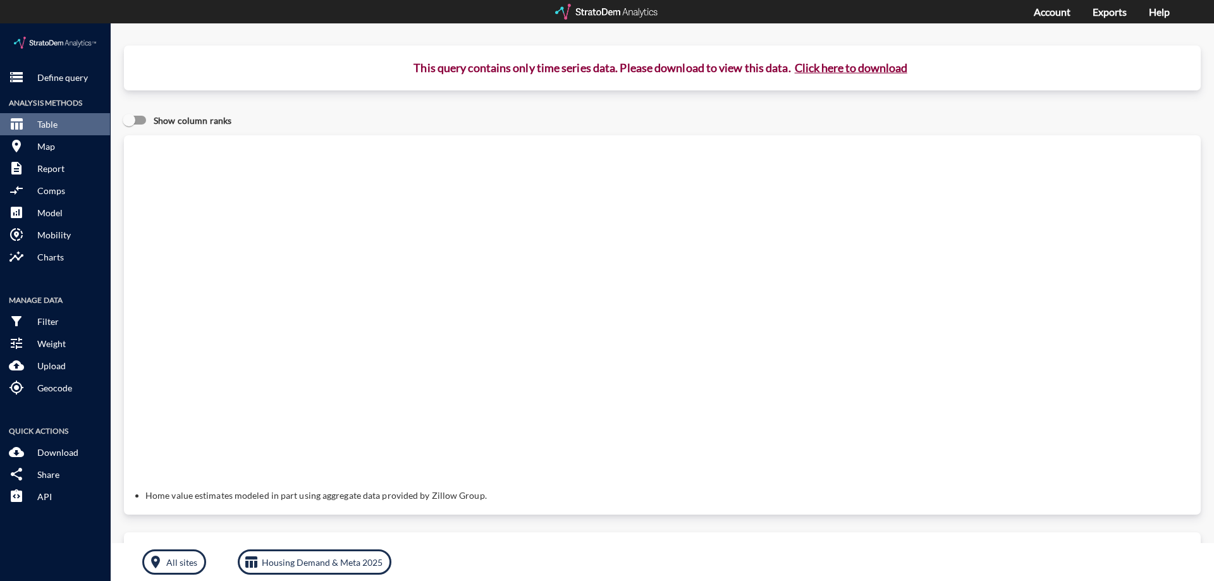
click button "Click here to download"
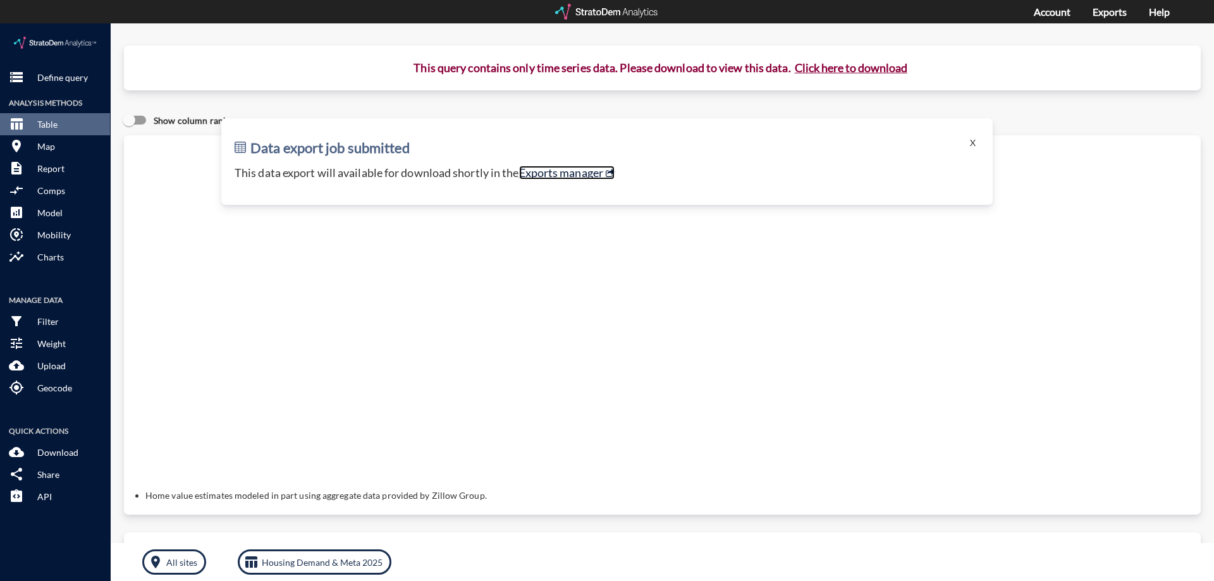
click link "Exports manager"
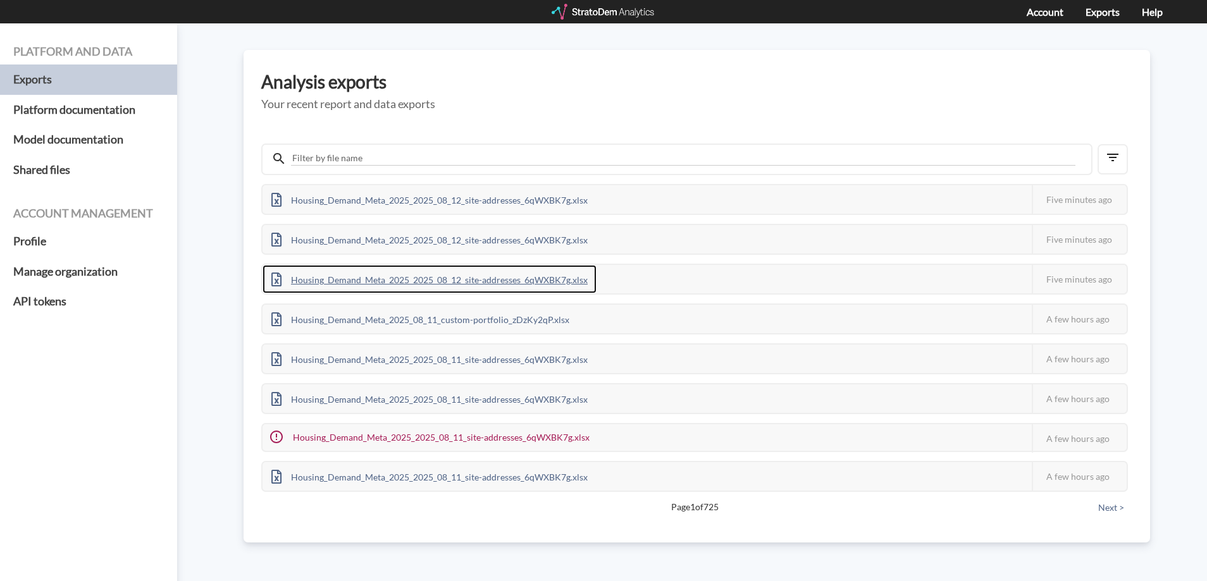
click at [504, 281] on div "Housing_Demand_Meta_2025_2025_08_12_site-addresses_6qWXBK7g.xlsx" at bounding box center [429, 279] width 334 height 28
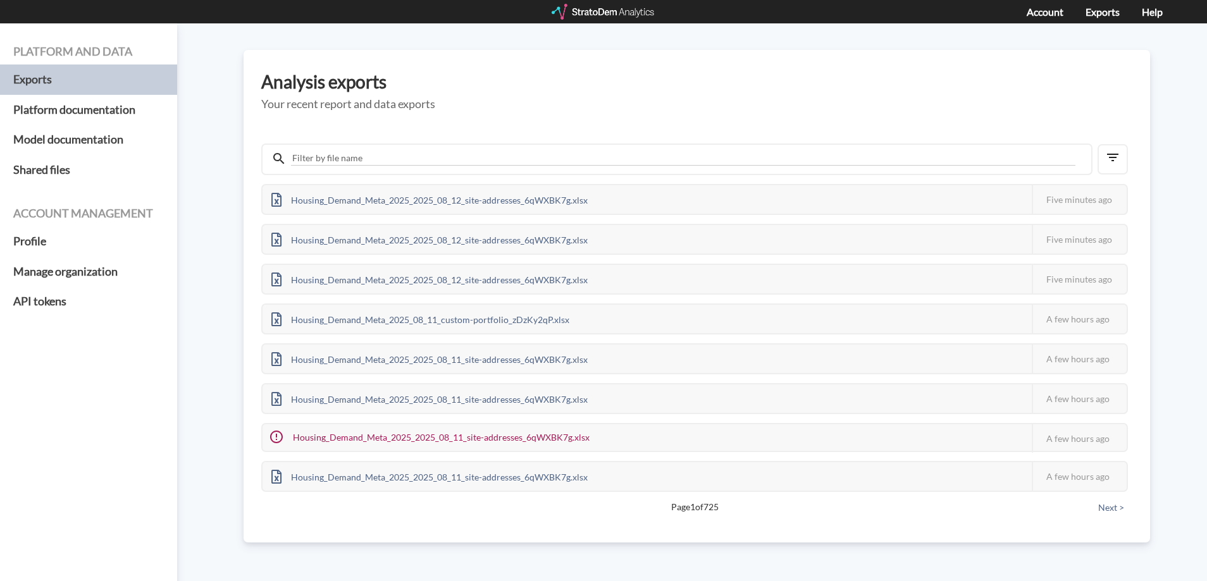
drag, startPoint x: 943, startPoint y: 82, endPoint x: 858, endPoint y: 76, distance: 85.6
click at [858, 76] on h3 "Analysis exports" at bounding box center [696, 82] width 871 height 20
click at [1070, 106] on h5 "Your recent report and data exports" at bounding box center [696, 104] width 871 height 13
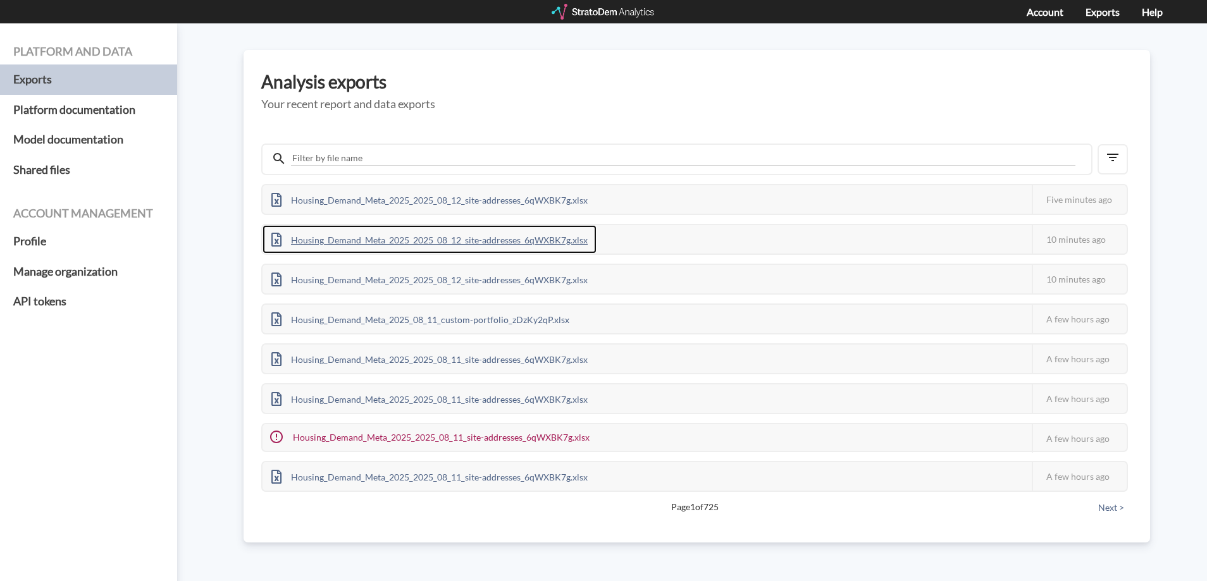
click at [457, 239] on div "Housing_Demand_Meta_2025_2025_08_12_site-addresses_6qWXBK7g.xlsx" at bounding box center [429, 239] width 334 height 28
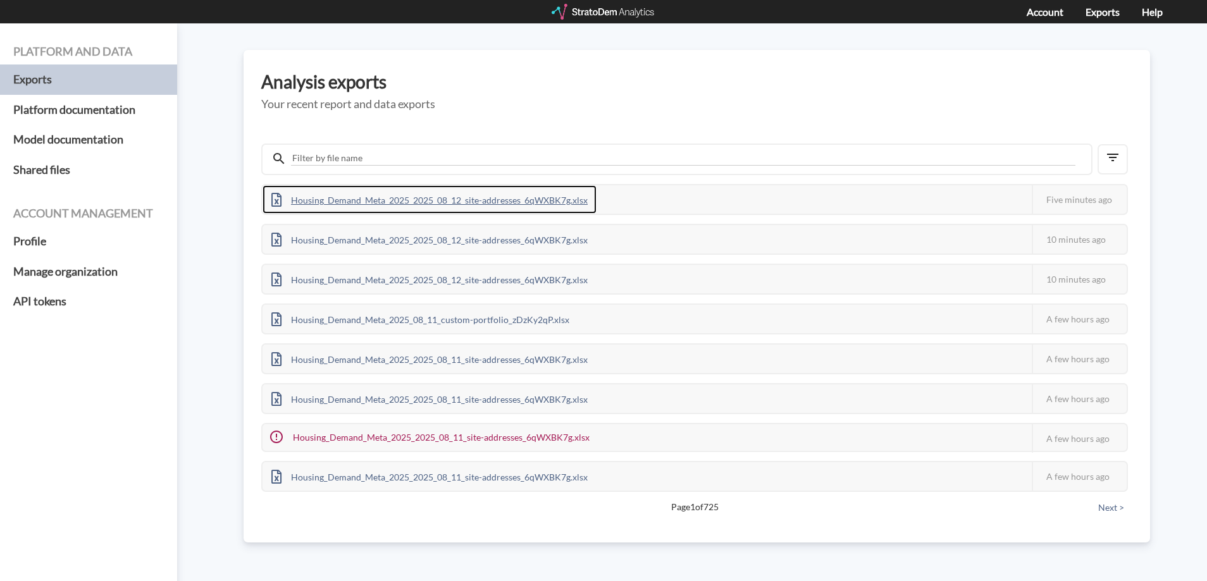
click at [493, 200] on div "Housing_Demand_Meta_2025_2025_08_12_site-addresses_6qWXBK7g.xlsx" at bounding box center [429, 199] width 334 height 28
click at [521, 199] on div "Housing_Demand_Meta_2025_2025_08_12_site-addresses_6qWXBK7g.xlsx" at bounding box center [429, 199] width 334 height 28
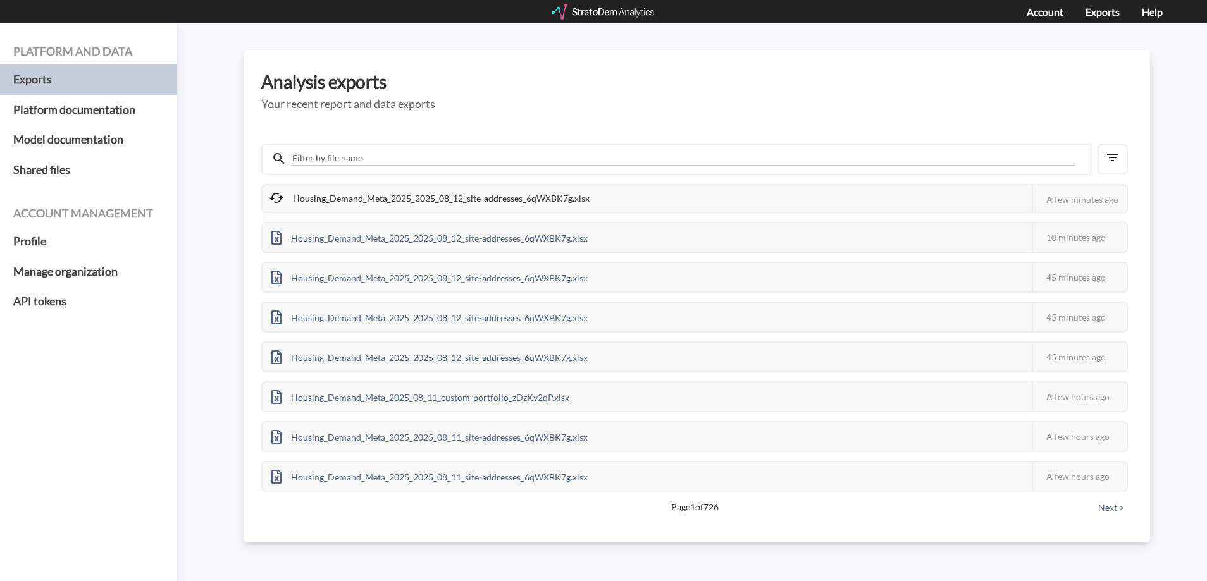
click at [822, 112] on div "Analysis exports Your recent report and data exports Housing_Demand_Meta_2025_2…" at bounding box center [696, 296] width 906 height 493
click at [458, 200] on div "Housing_Demand_Meta_2025_2025_08_12_site-addresses_6qWXBK7g.xlsx" at bounding box center [429, 199] width 334 height 28
click at [475, 195] on div "Housing_Demand_Meta_2025_2025_08_12_site-addresses_6qWXBK7g.xlsx" at bounding box center [429, 199] width 334 height 28
click at [345, 200] on div "Housing_Demand_Meta_2025_2025_08_12_site-addresses_6qWXBK7g.xlsx" at bounding box center [429, 199] width 334 height 28
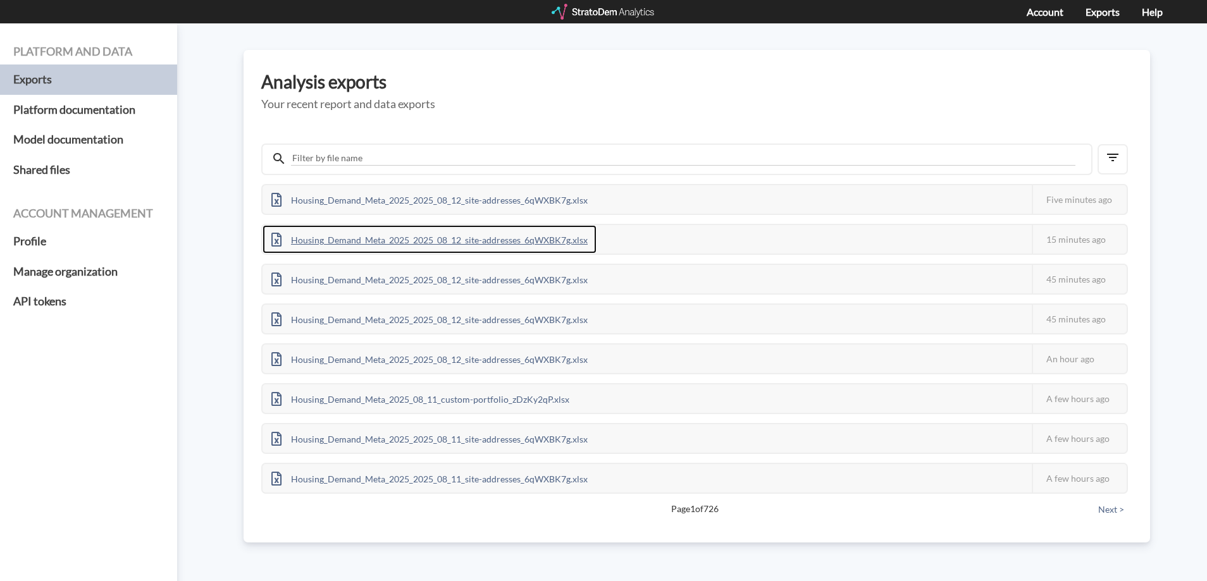
click at [489, 241] on div "Housing_Demand_Meta_2025_2025_08_12_site-addresses_6qWXBK7g.xlsx" at bounding box center [429, 239] width 334 height 28
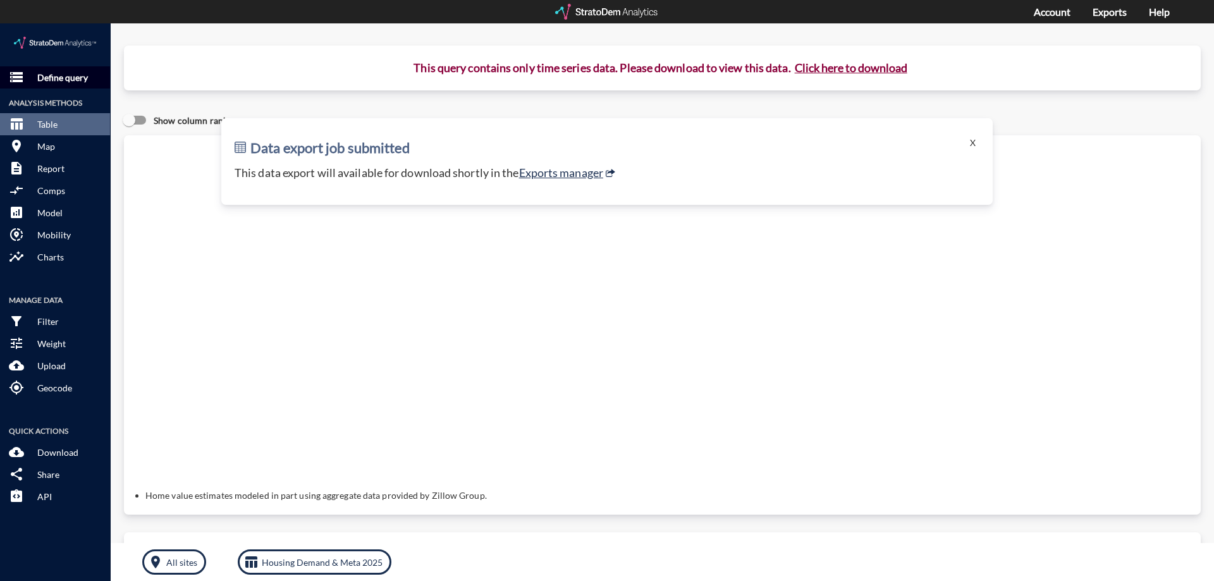
click p "Define query"
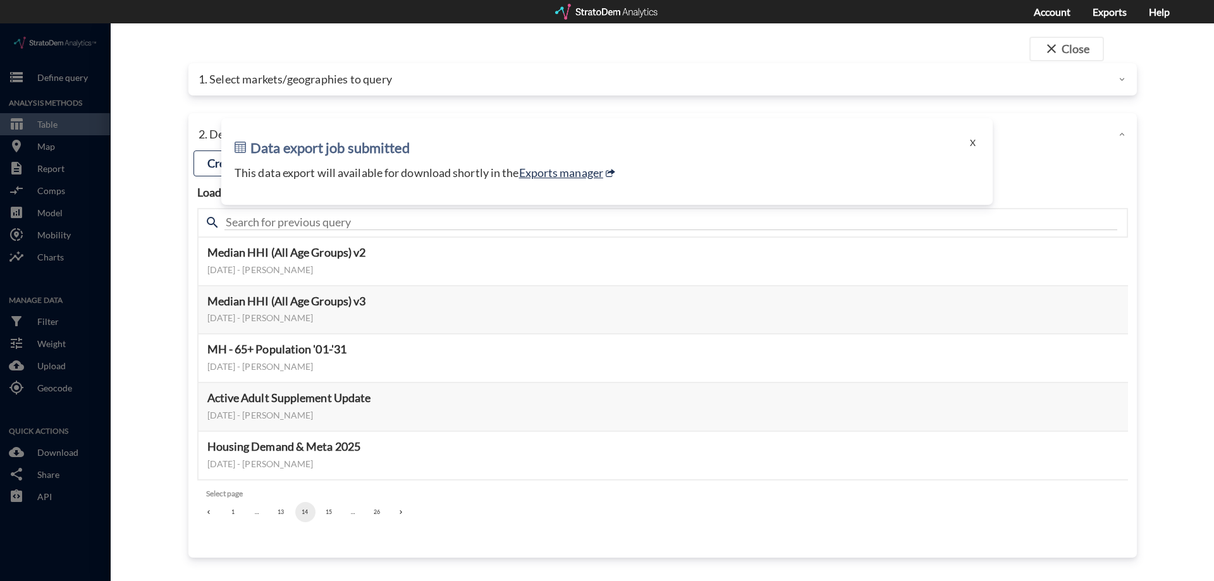
click p "1. Select markets/geographies to query"
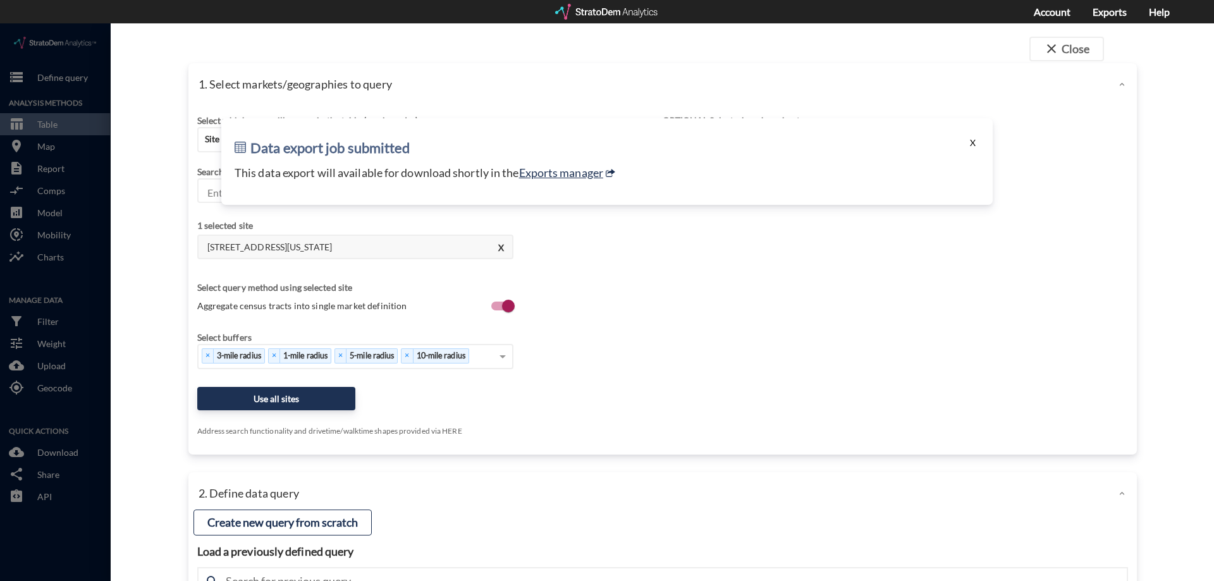
click button "X"
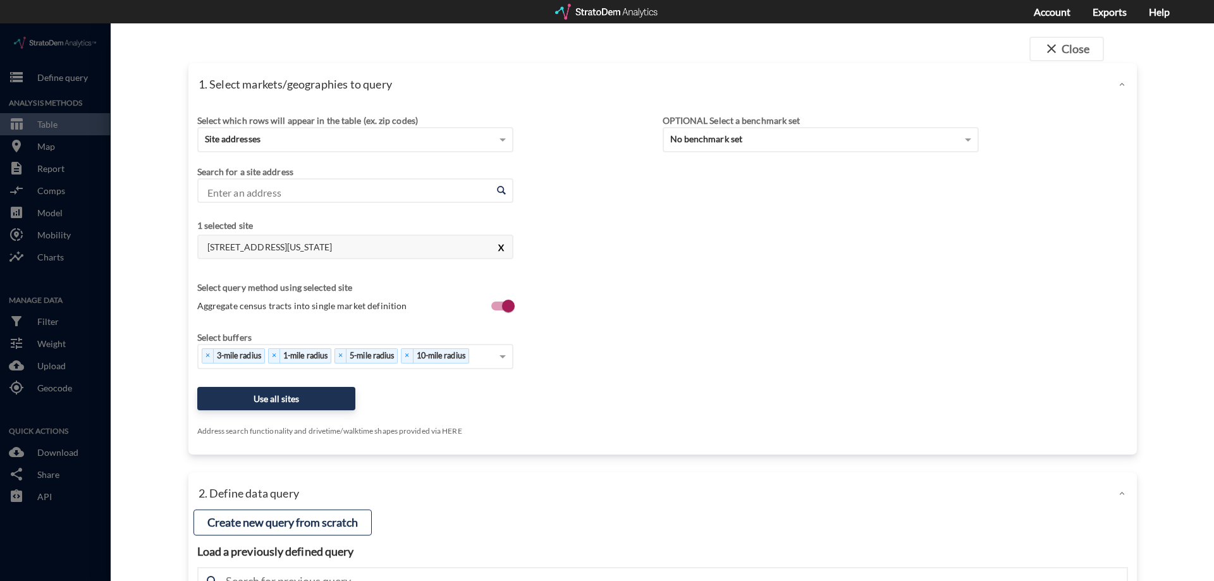
click button "X"
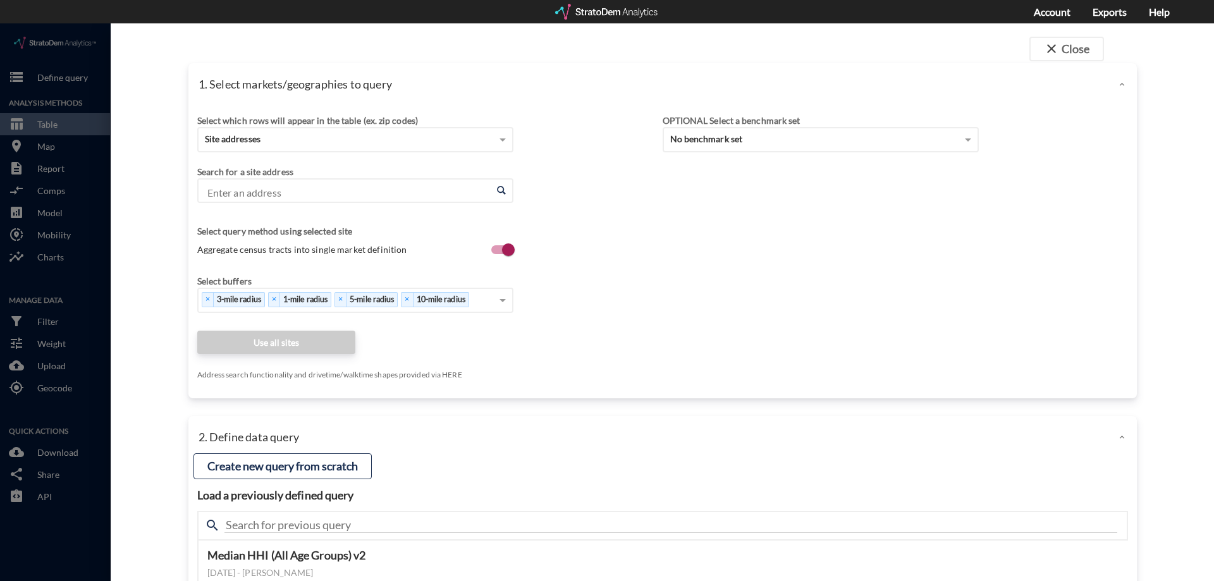
click input "Enter an address"
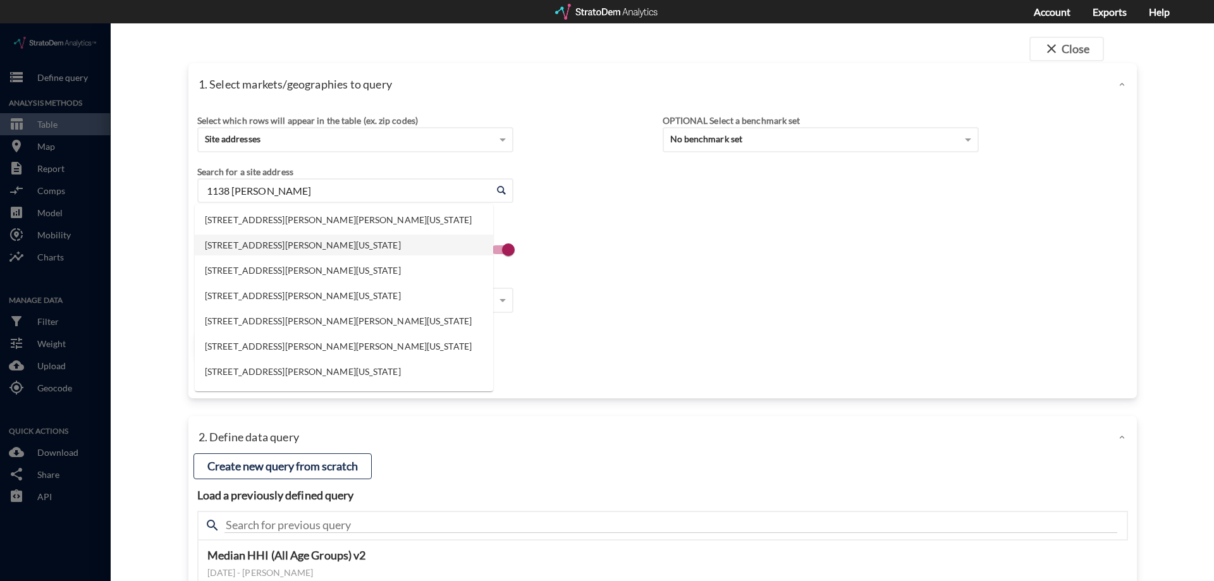
click li "1138 Melvin Dr, Murfreesboro, Tennessee"
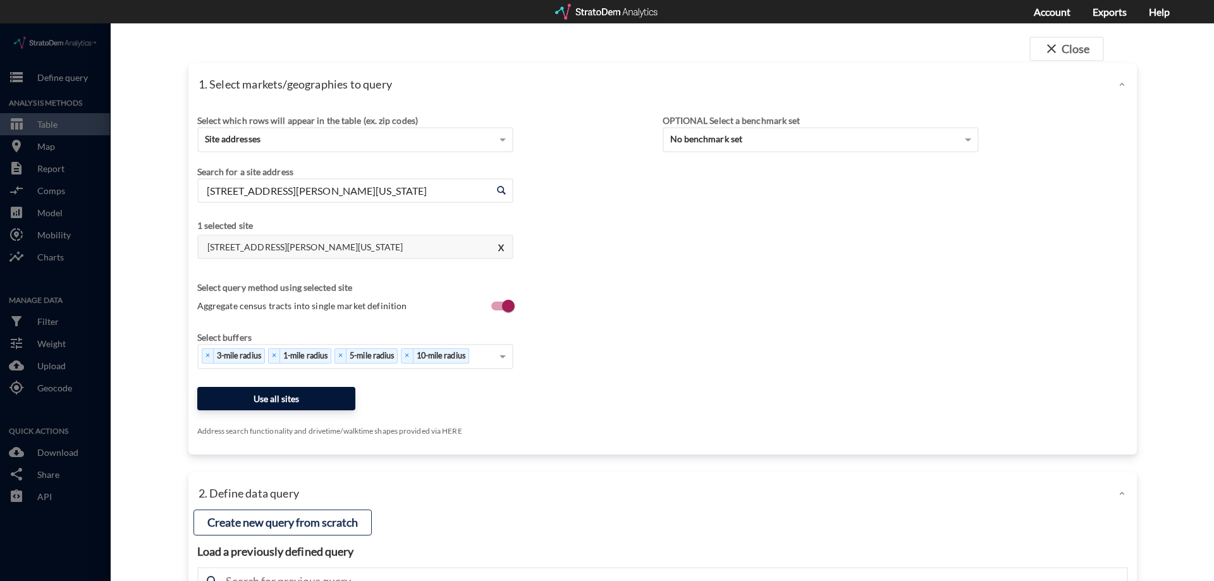
type input "1138 Melvin Dr, Murfreesboro, Tennessee"
click button "Use all sites"
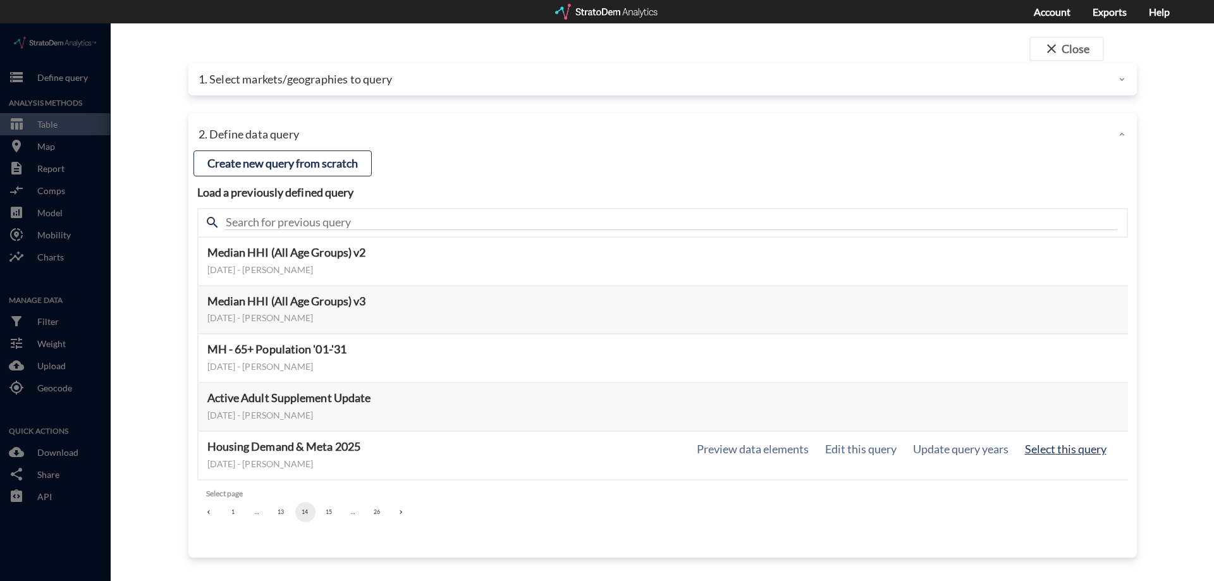
click button "Select this query"
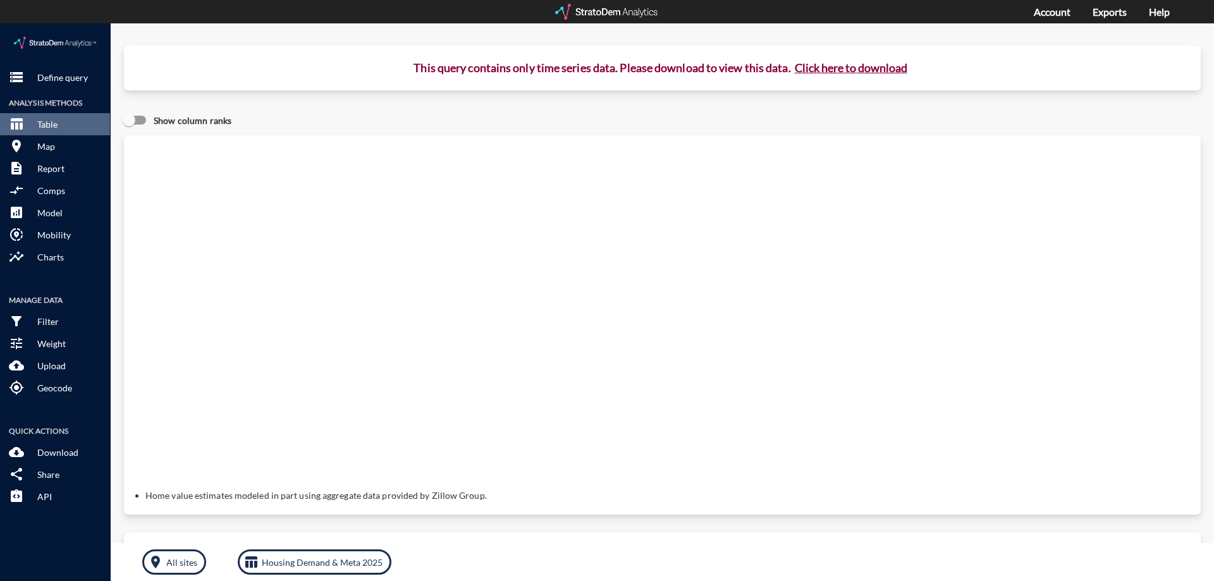
click button "Click here to download"
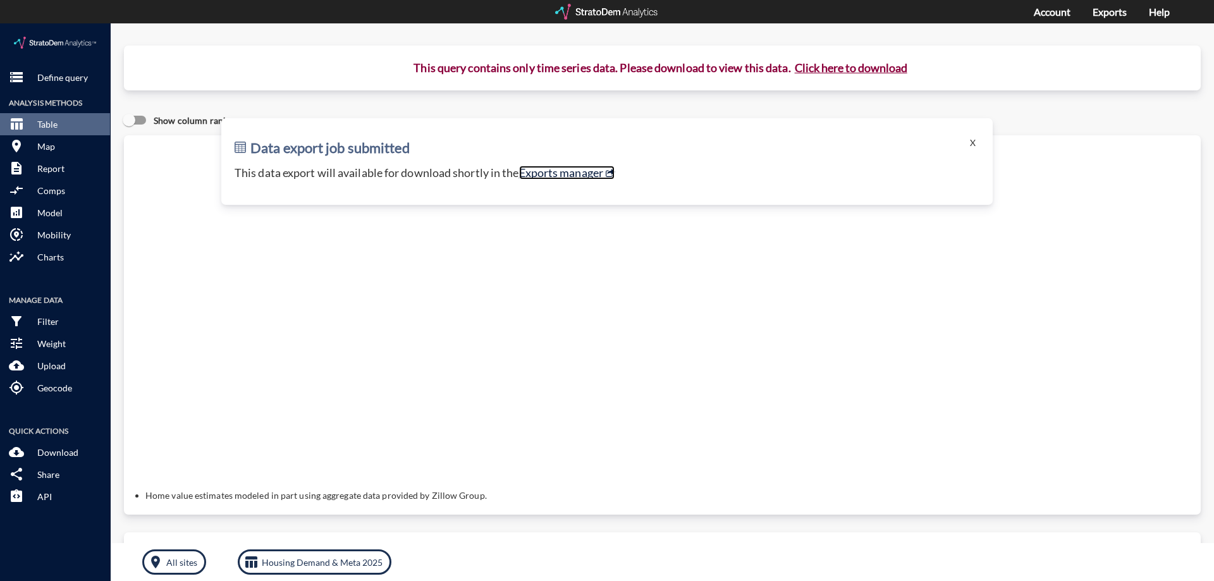
click link "Exports manager"
click p "Define query"
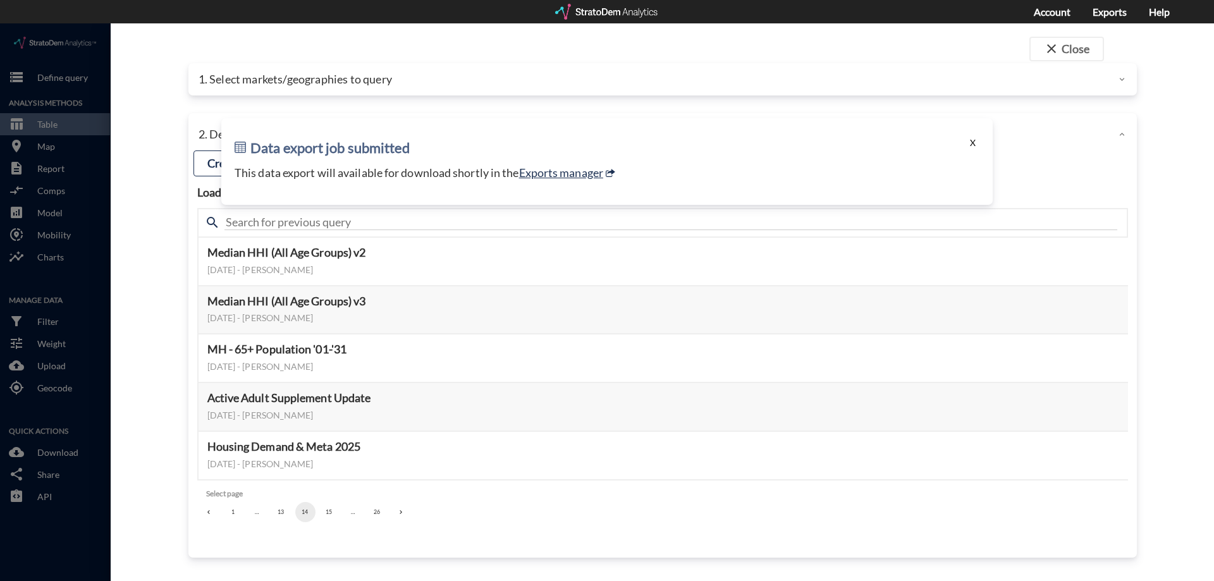
click button "X"
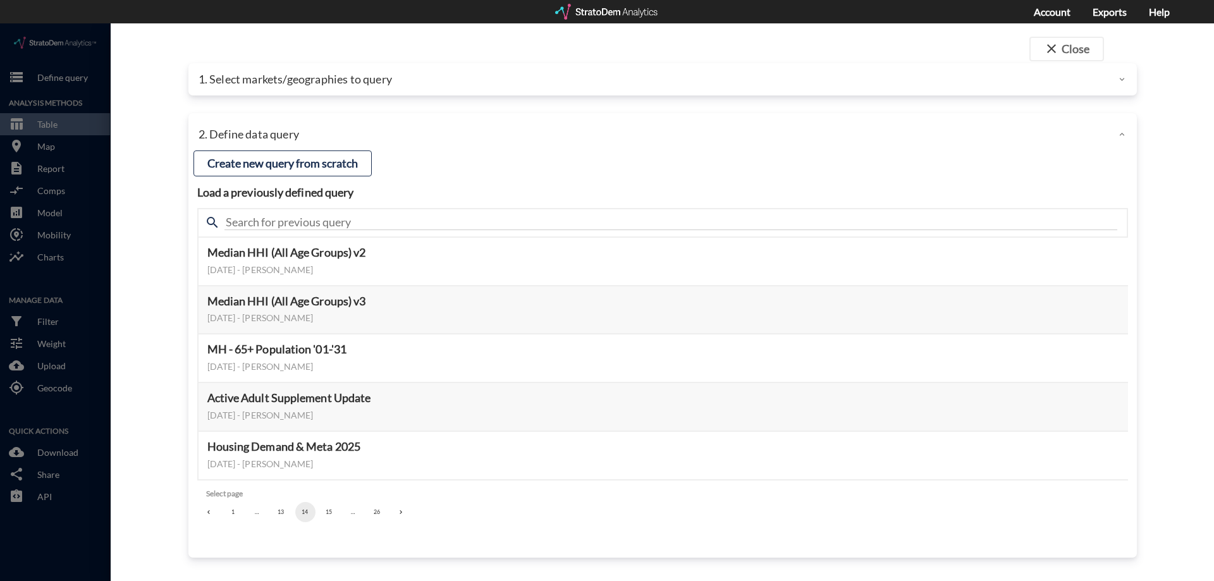
click div "1. Select markets/geographies to query"
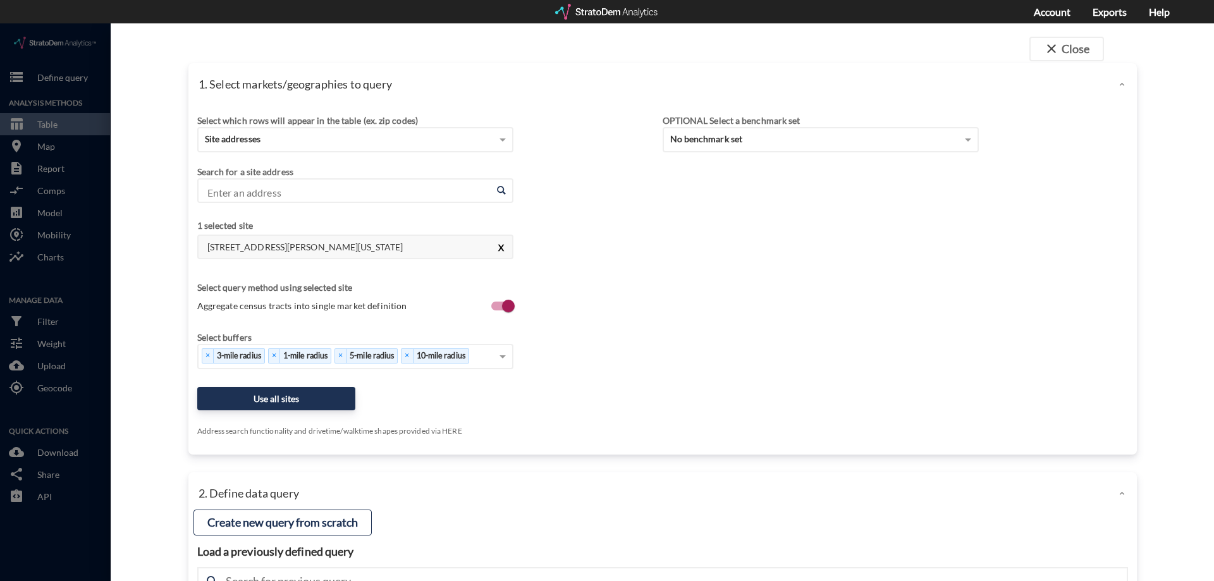
click button "X"
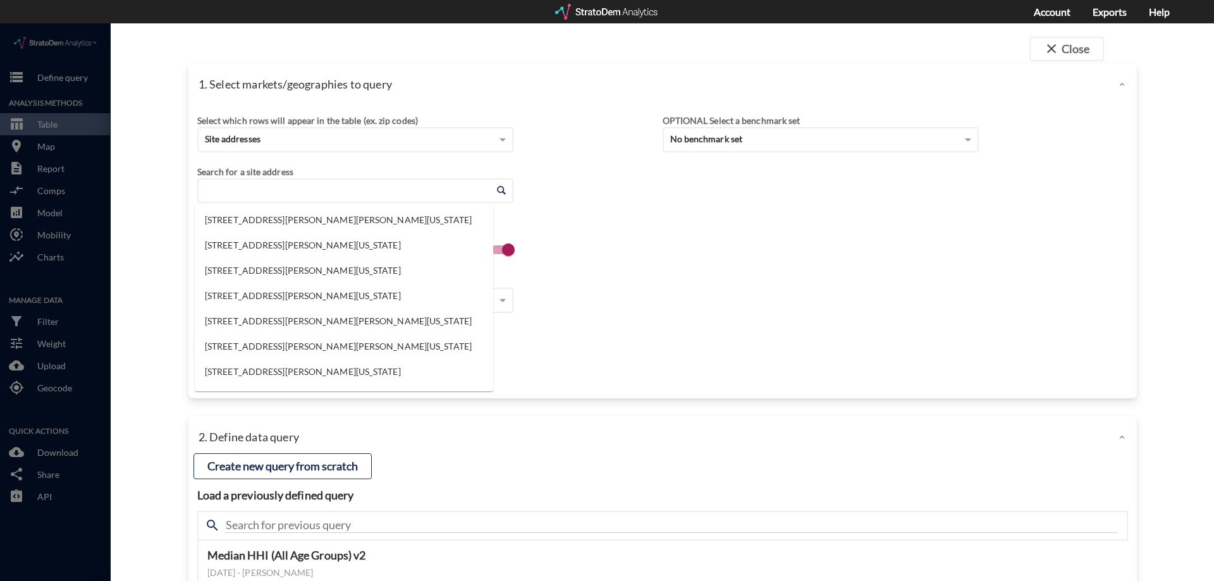
click input "Enter an address"
type input "241 e morris"
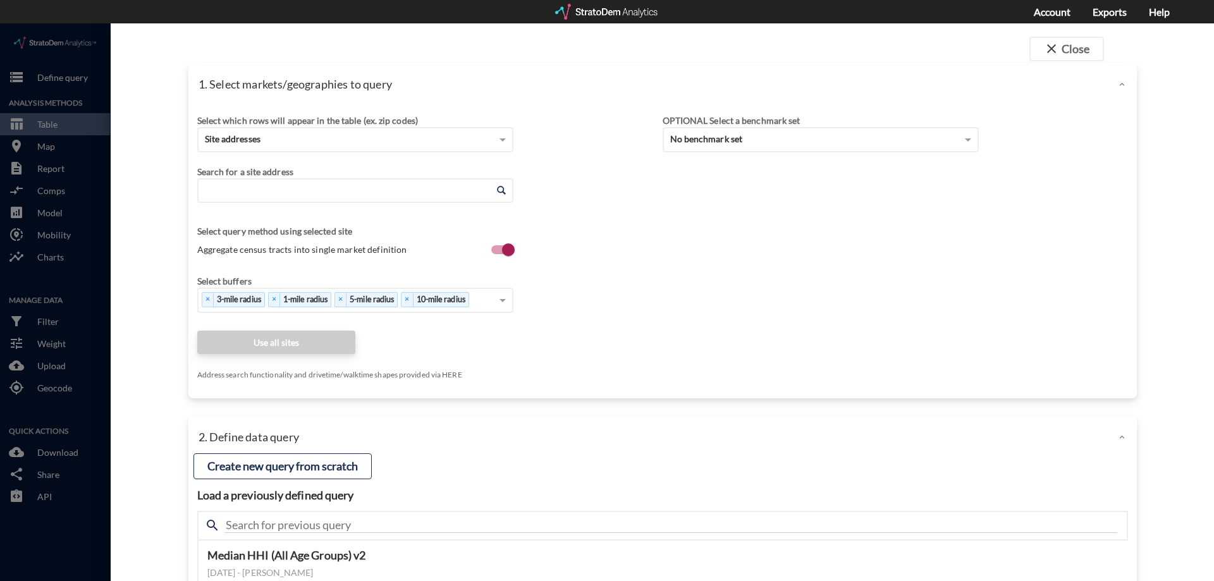
type input "4"
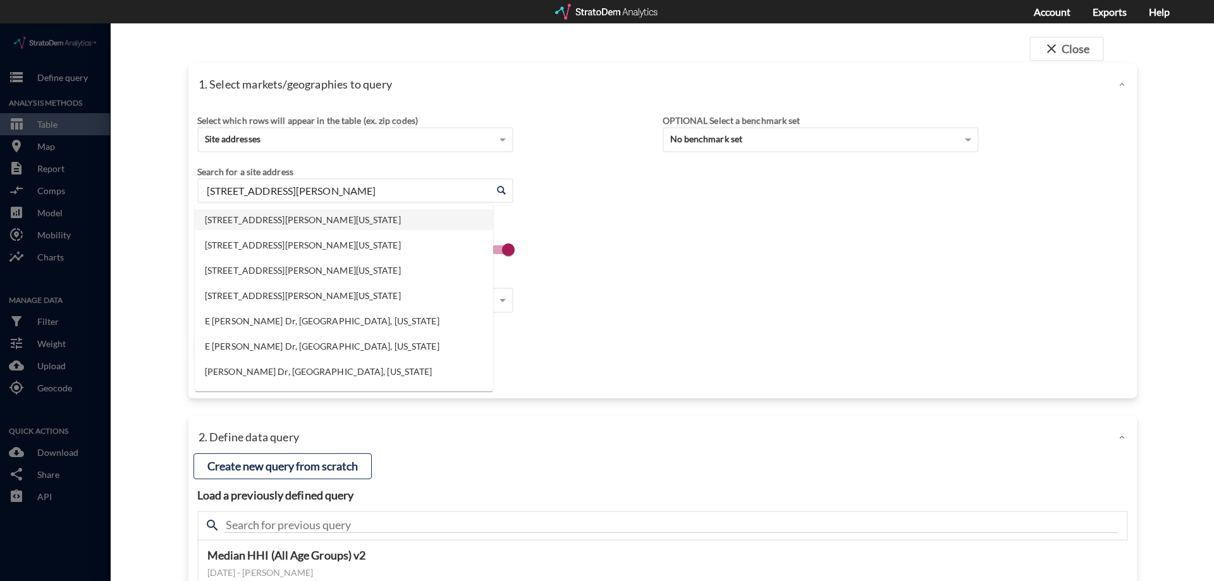
click li "241 E Morris Dr, Gallatin, Tennessee"
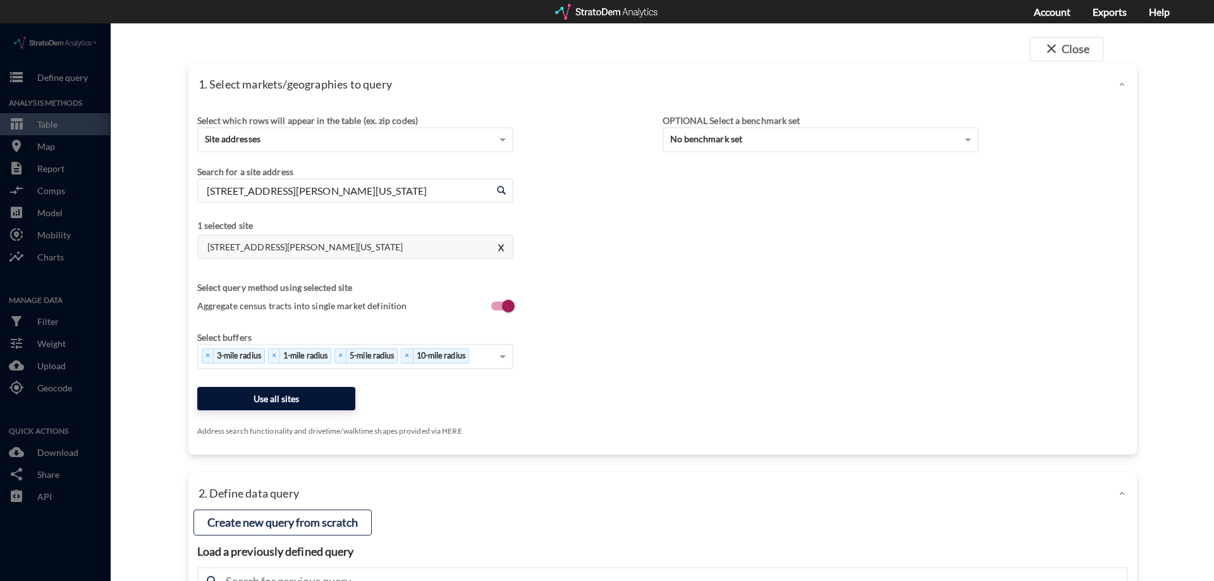
type input "241 E Morris Dr, Gallatin, Tennessee"
click button "Use all sites"
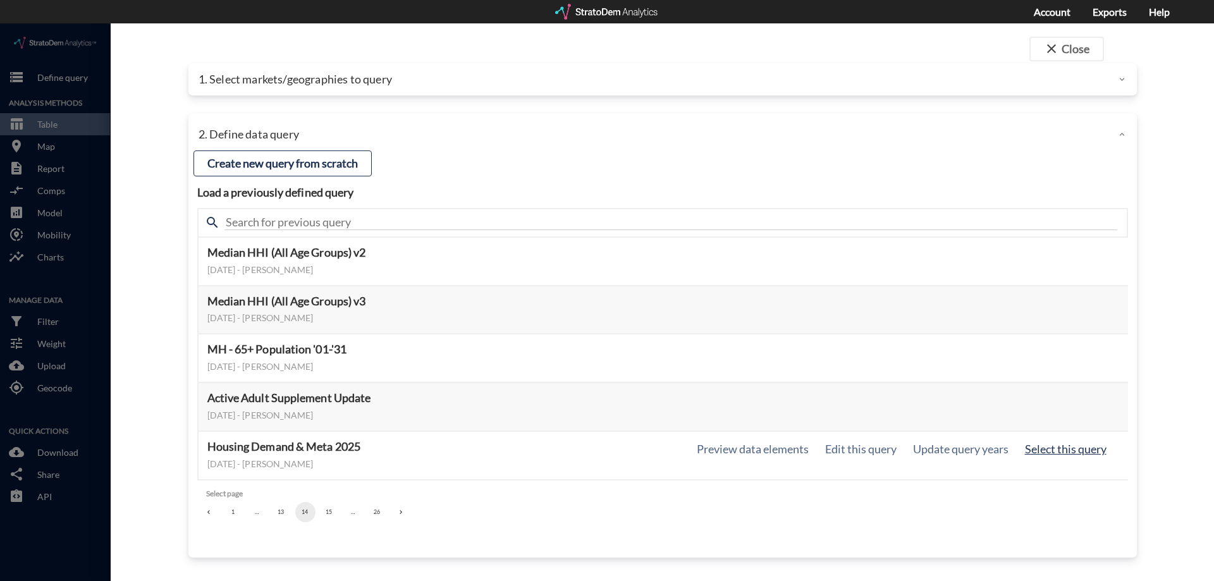
click button "Select this query"
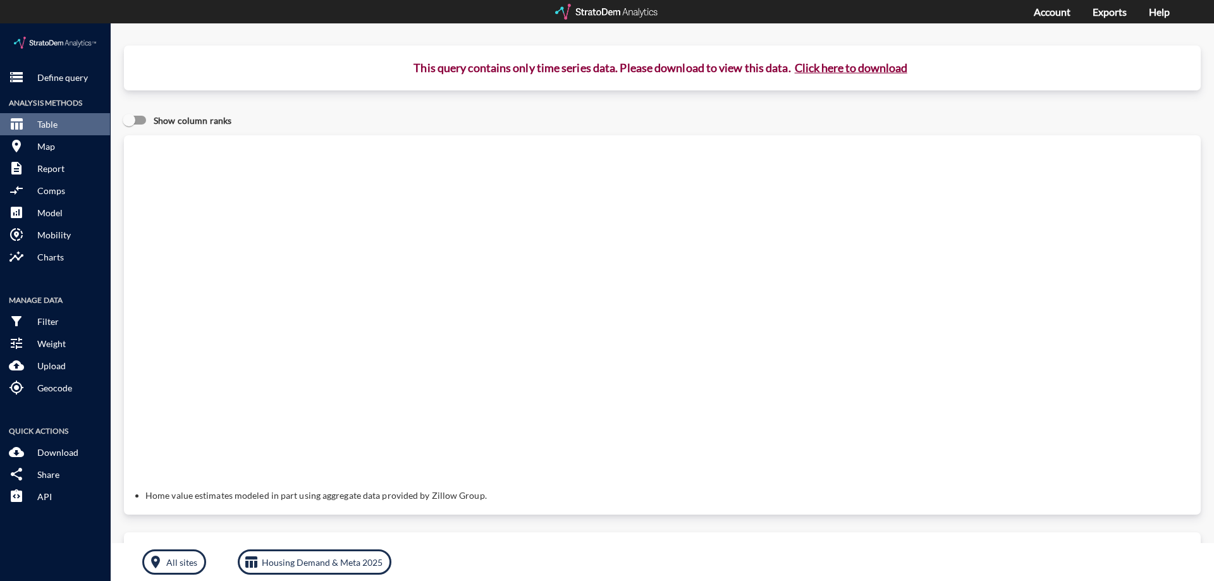
click button "Click here to download"
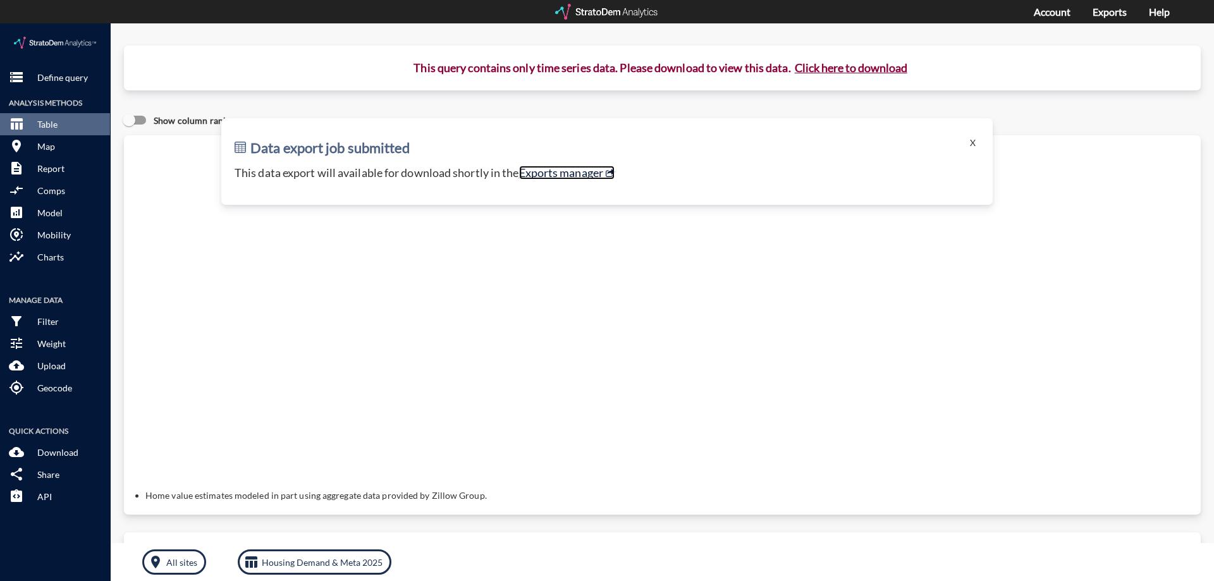
click link "Exports manager"
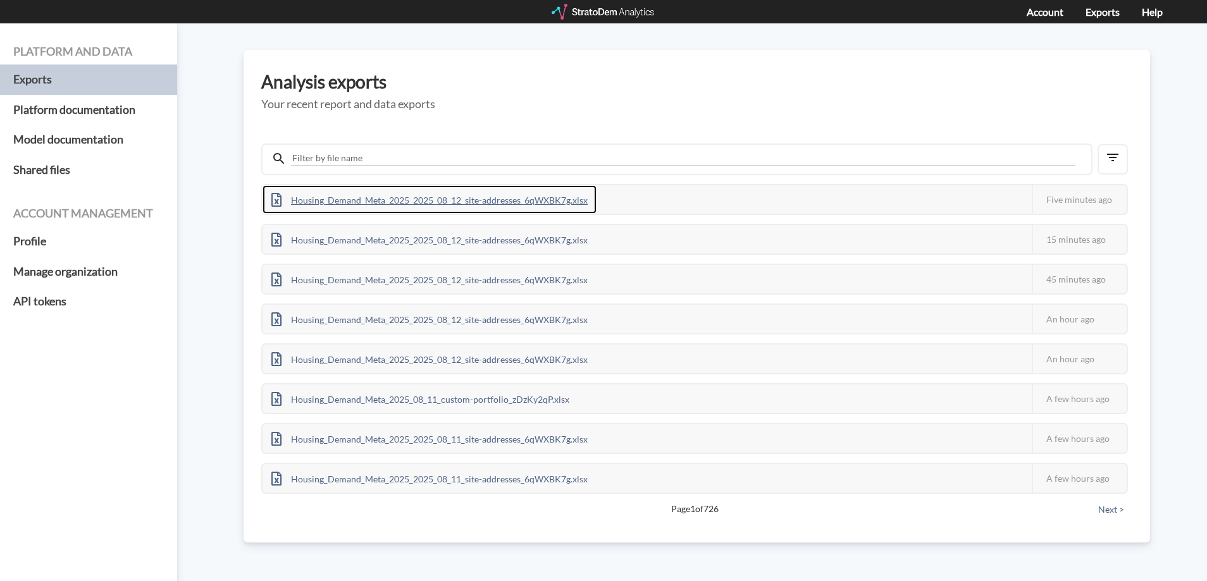
click at [419, 201] on div "Housing_Demand_Meta_2025_2025_08_12_site-addresses_6qWXBK7g.xlsx" at bounding box center [429, 199] width 334 height 28
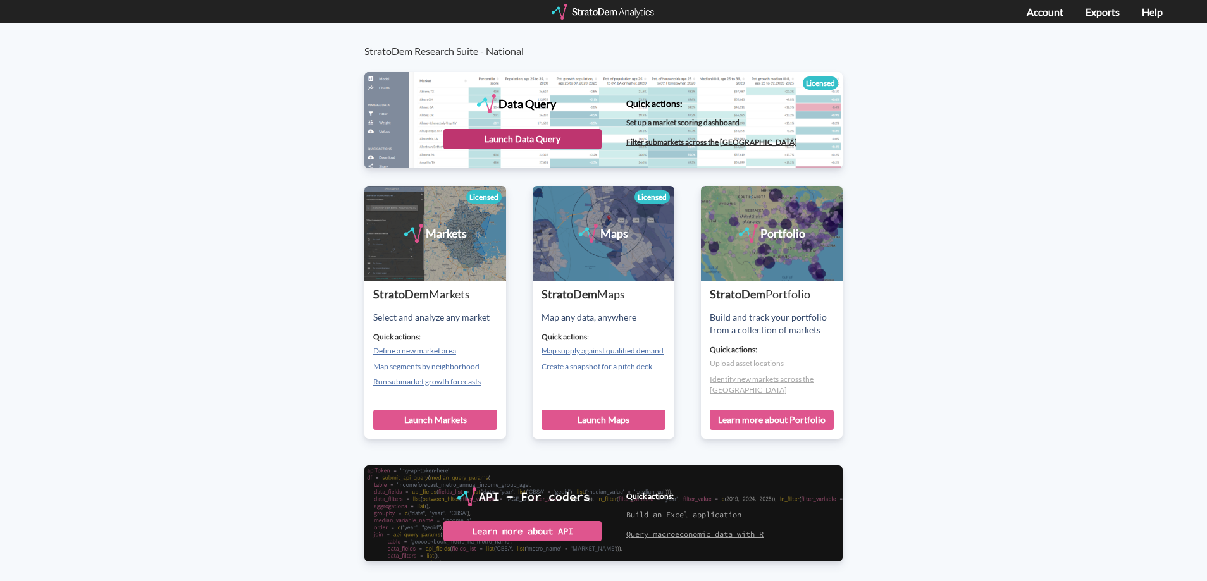
click at [512, 138] on div "Launch Data Query" at bounding box center [522, 139] width 158 height 20
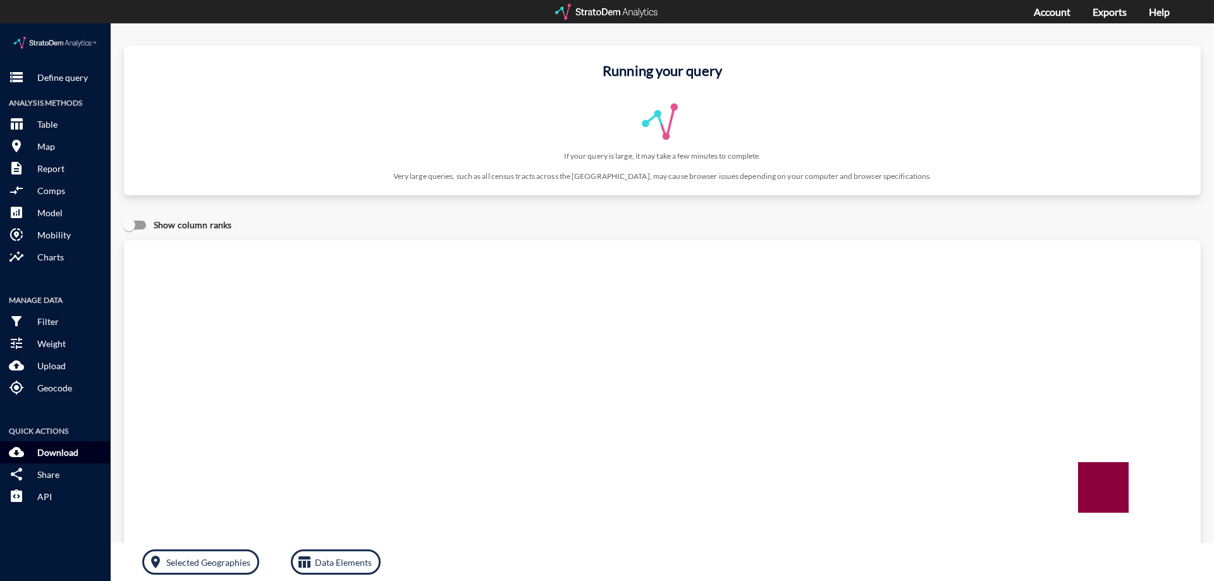
click p "Download"
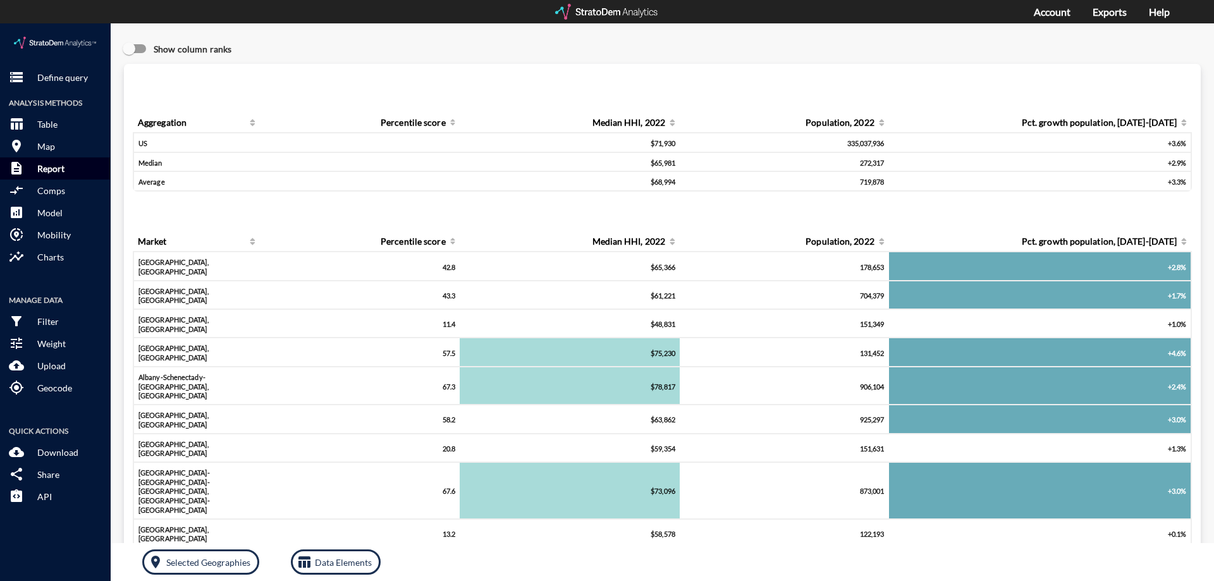
click p "Report"
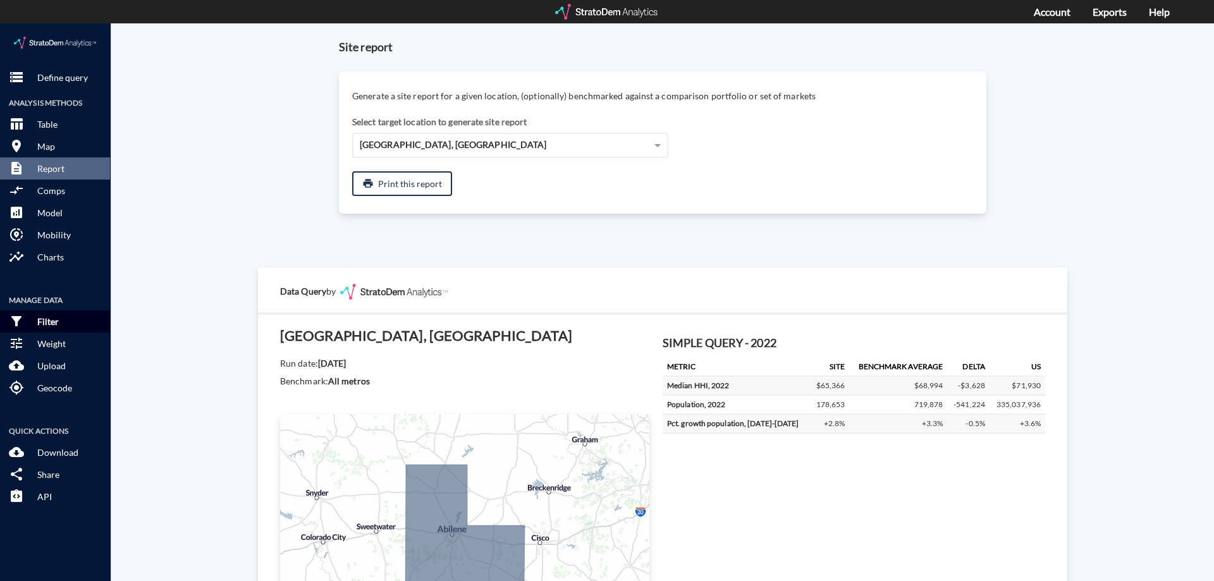
click button "filter_alt Filter"
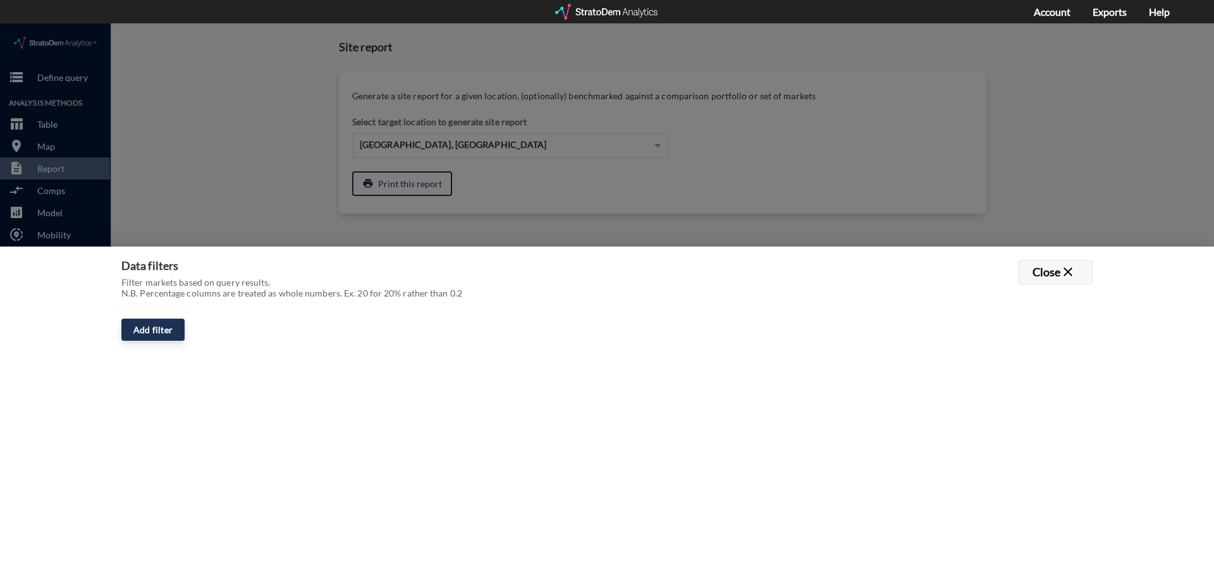
click button "Close close"
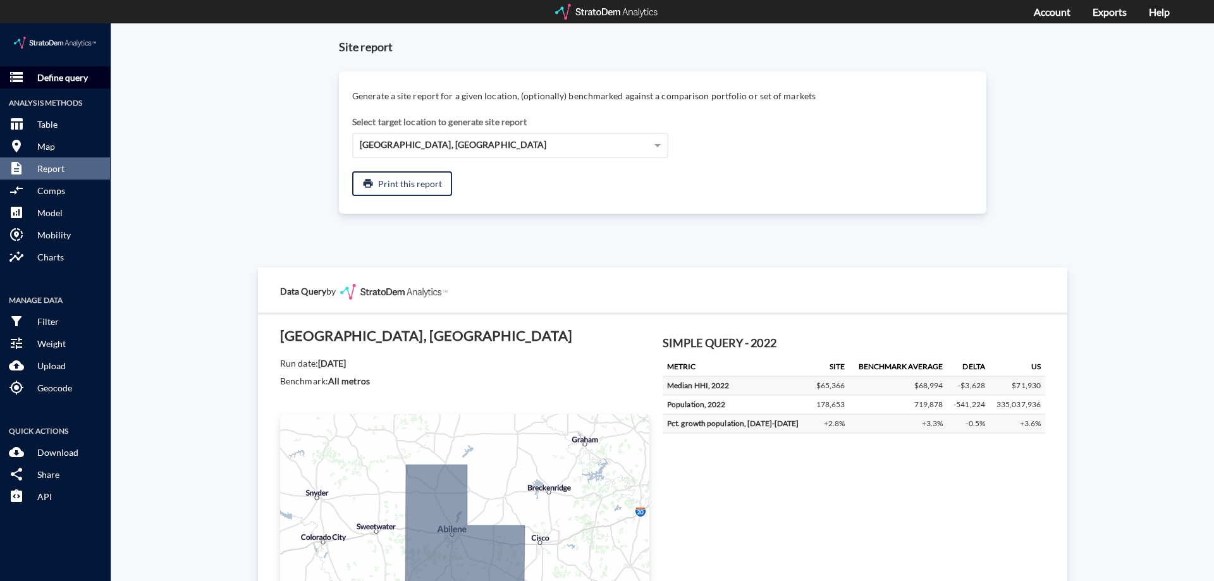
click p "Define query"
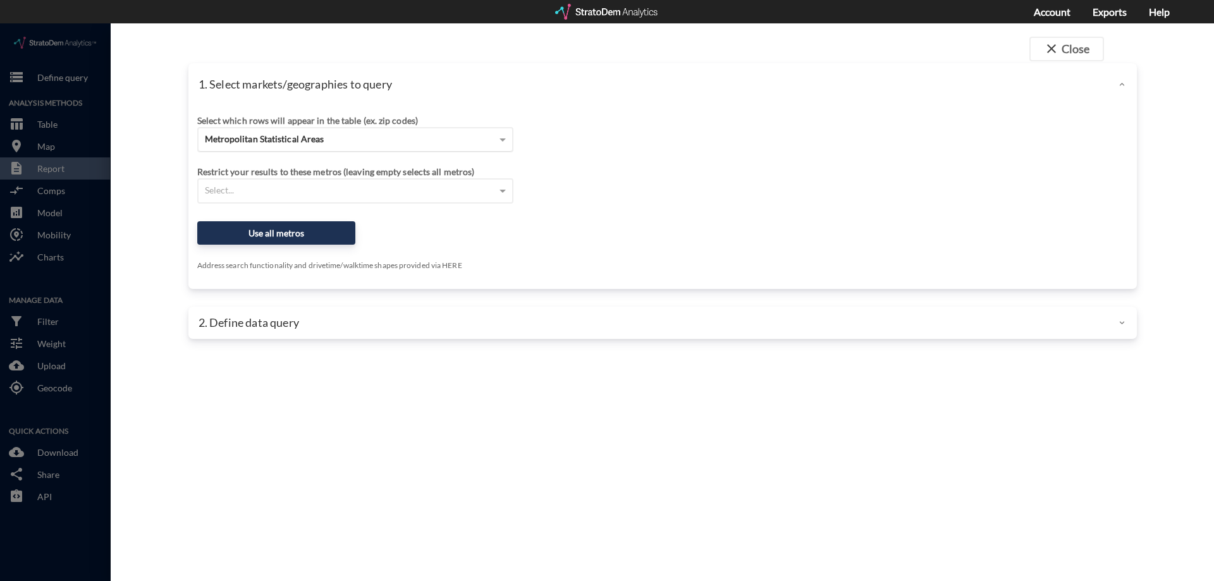
click div "Metropolitan Statistical Areas"
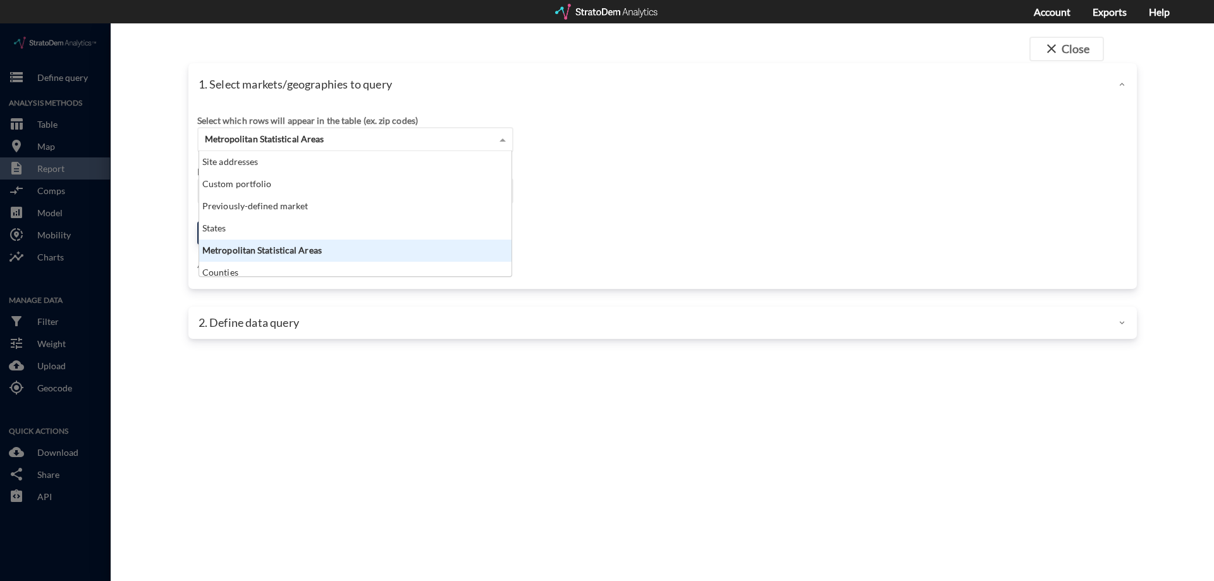
scroll to position [116, 305]
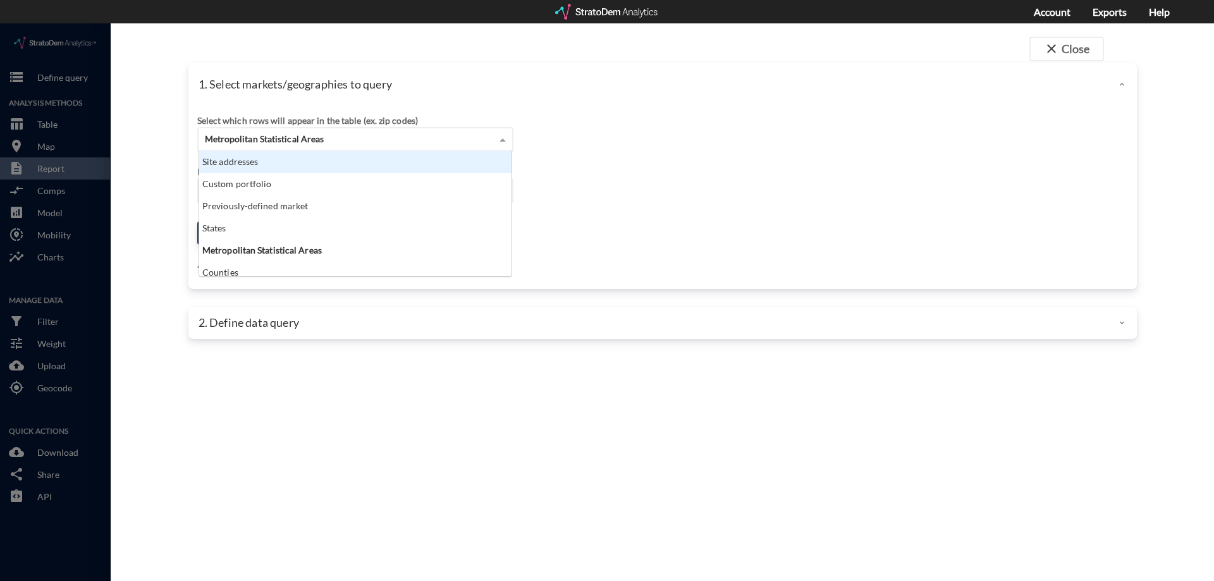
click div "Site addresses"
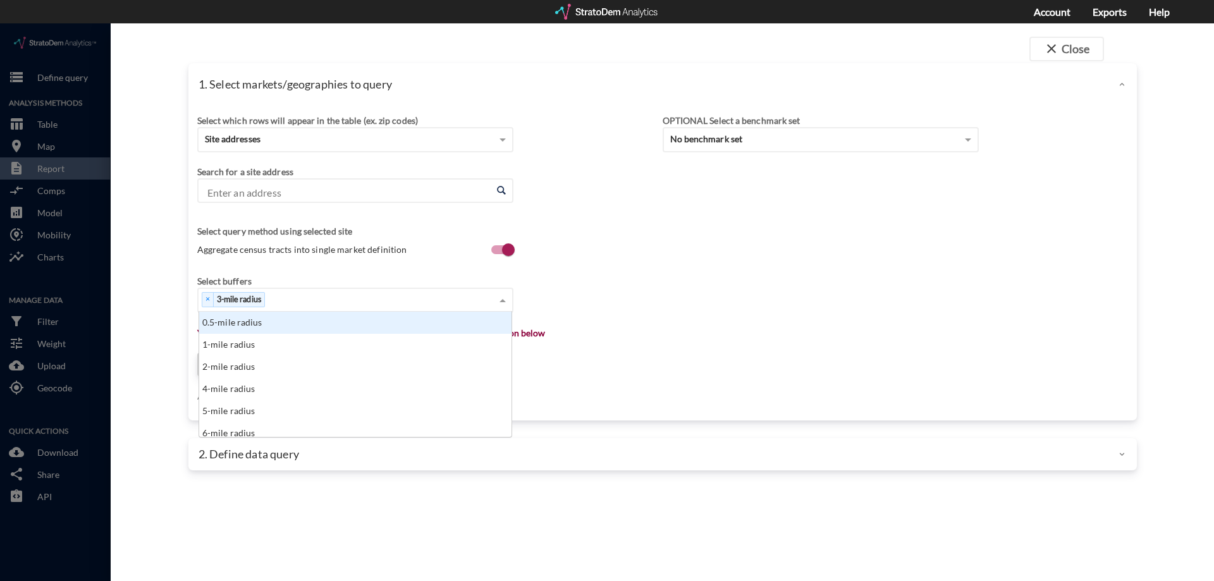
click div "× 3-mile radius"
type input "1"
click div "1-mile radius"
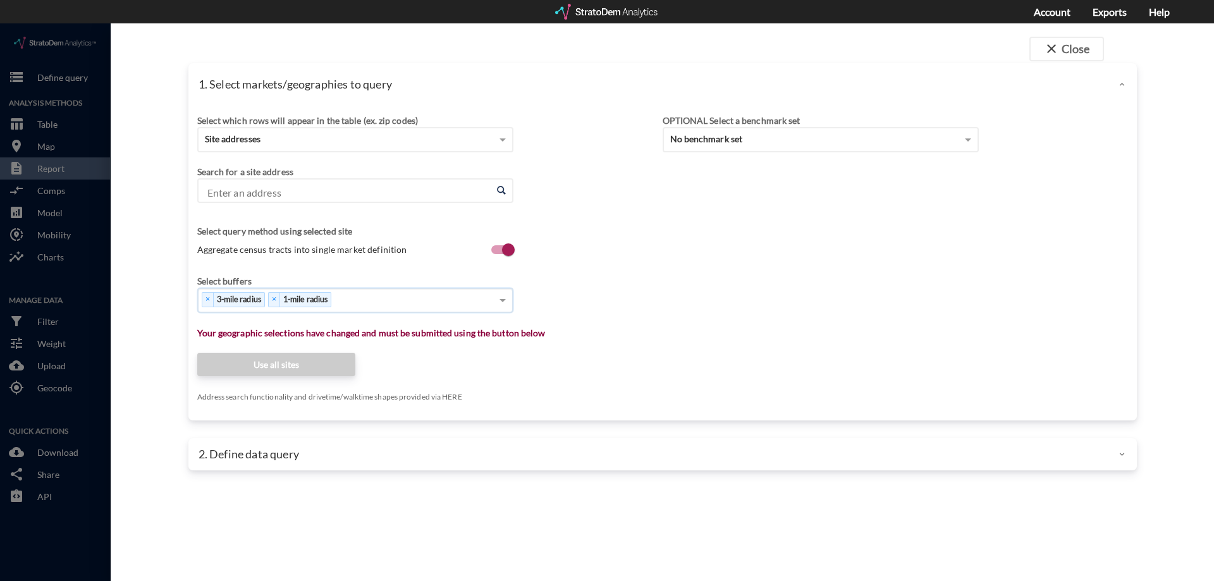
type input "1"
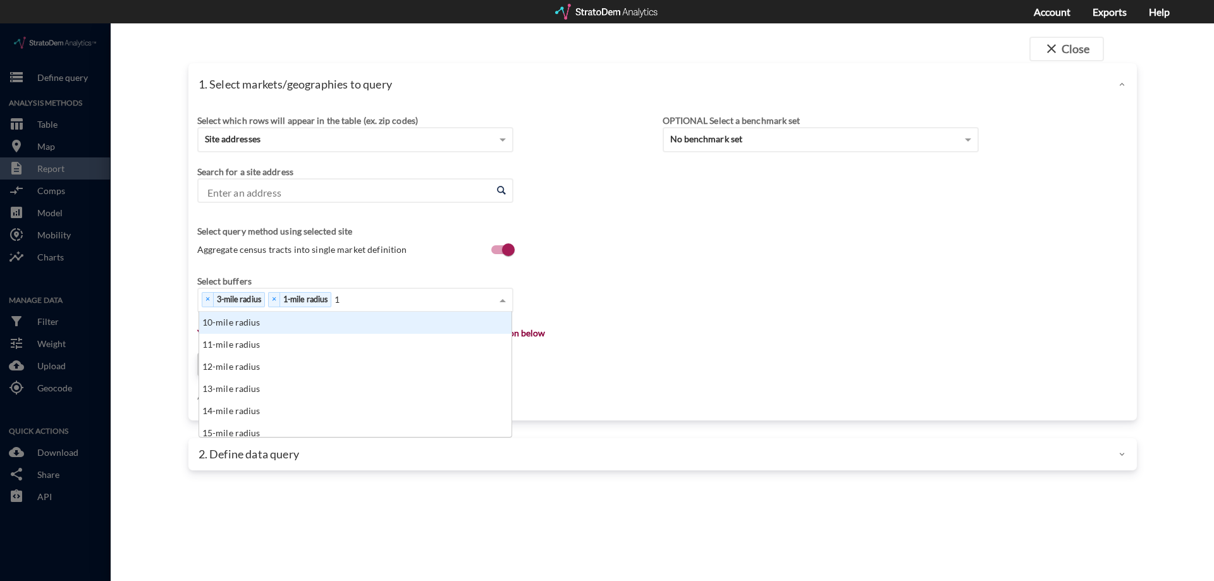
click div "10-mile radius"
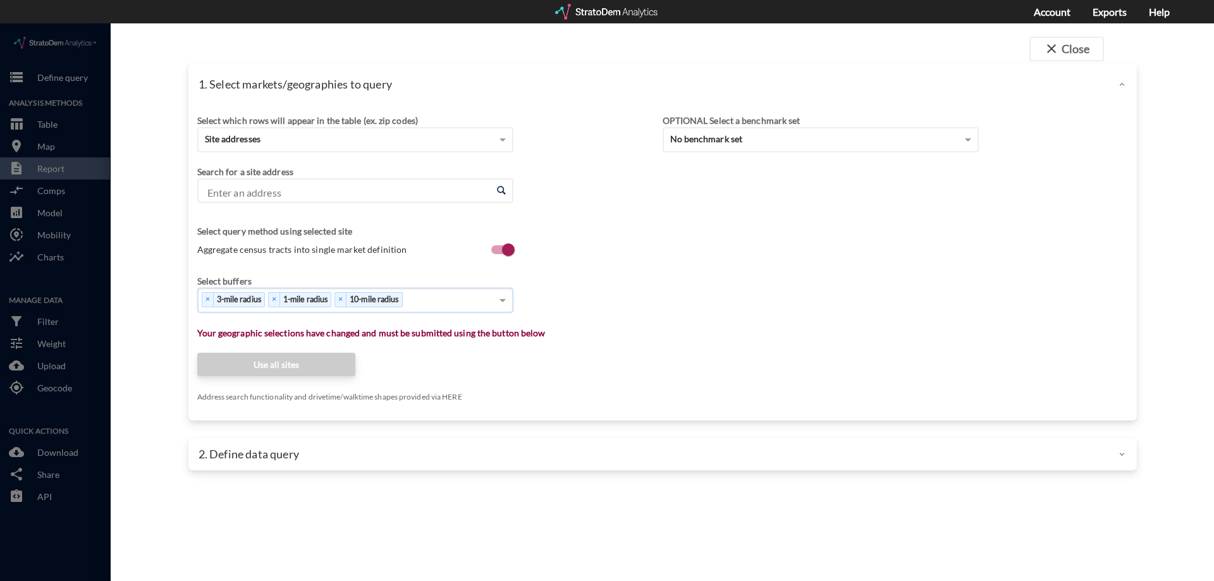
type input "5"
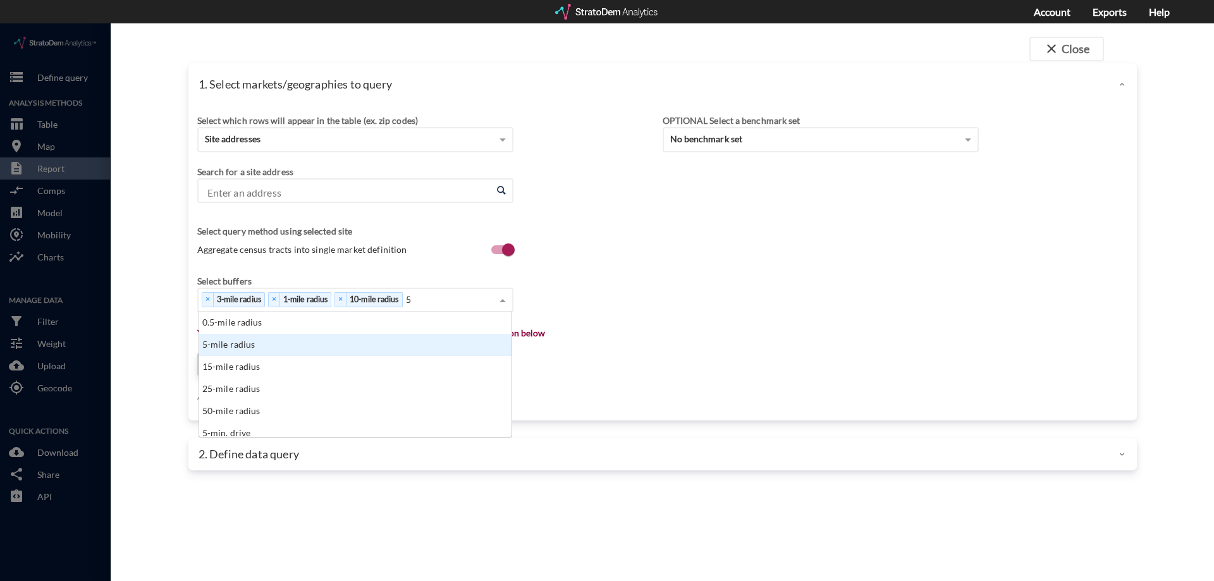
click div "5-mile radius"
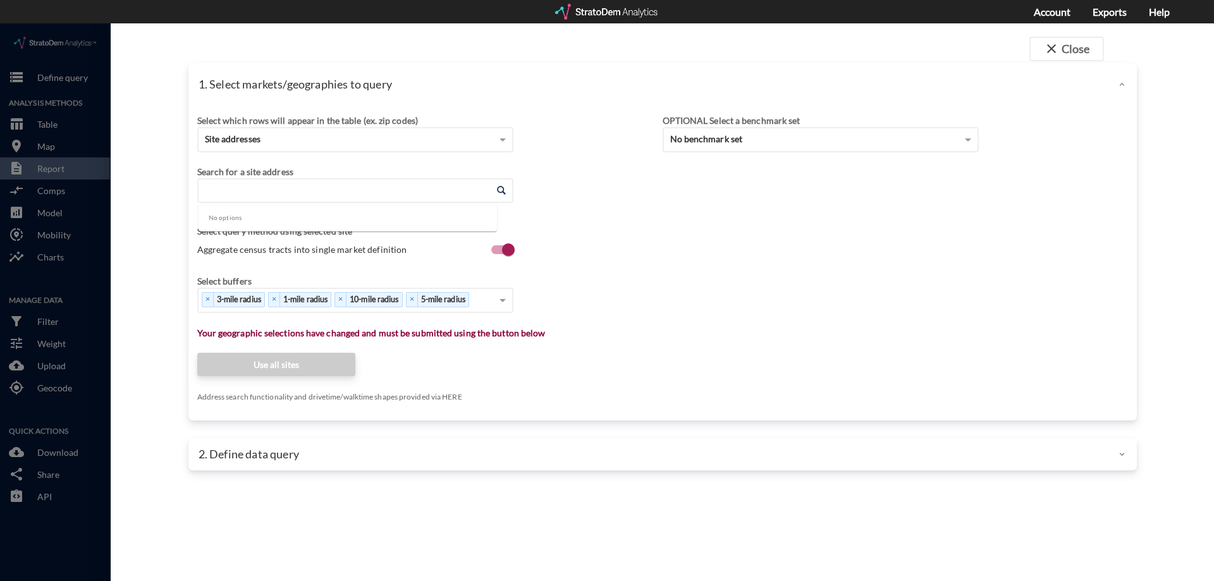
click input "Enter an address"
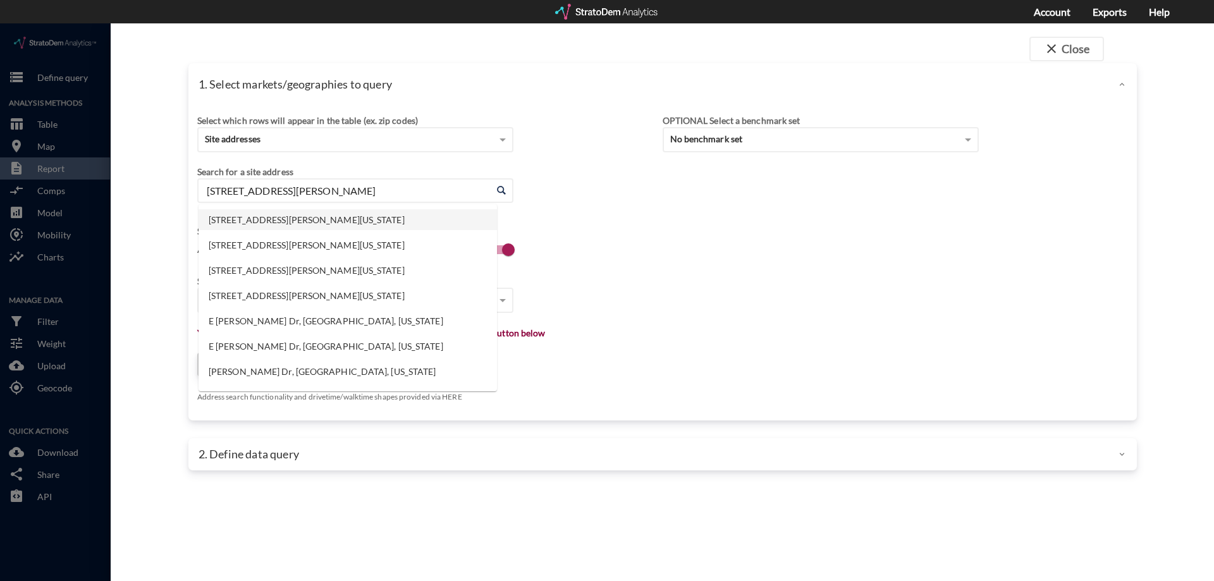
click li "[STREET_ADDRESS][PERSON_NAME][US_STATE]"
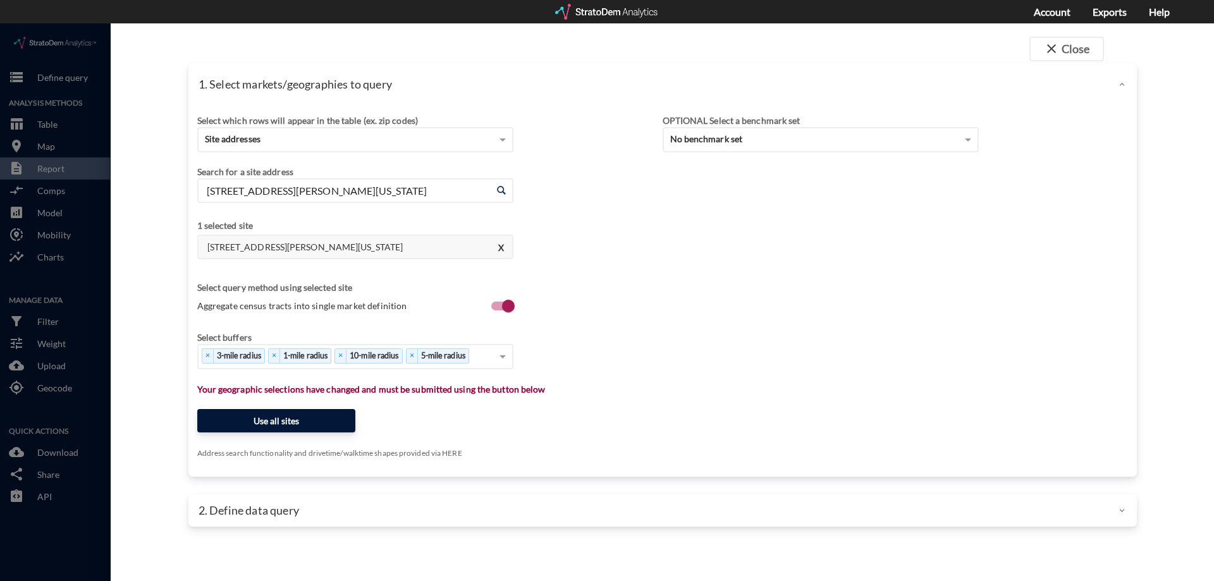
type input "[STREET_ADDRESS][PERSON_NAME][US_STATE]"
click button "Use all sites"
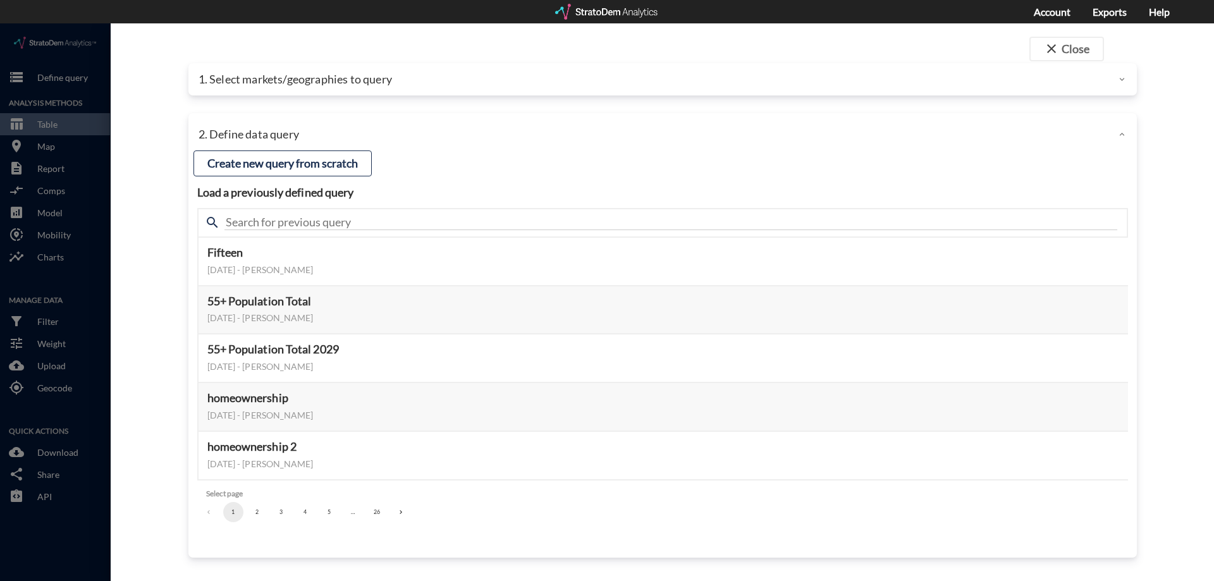
click button "5"
click button "6"
click button "7"
click button "8"
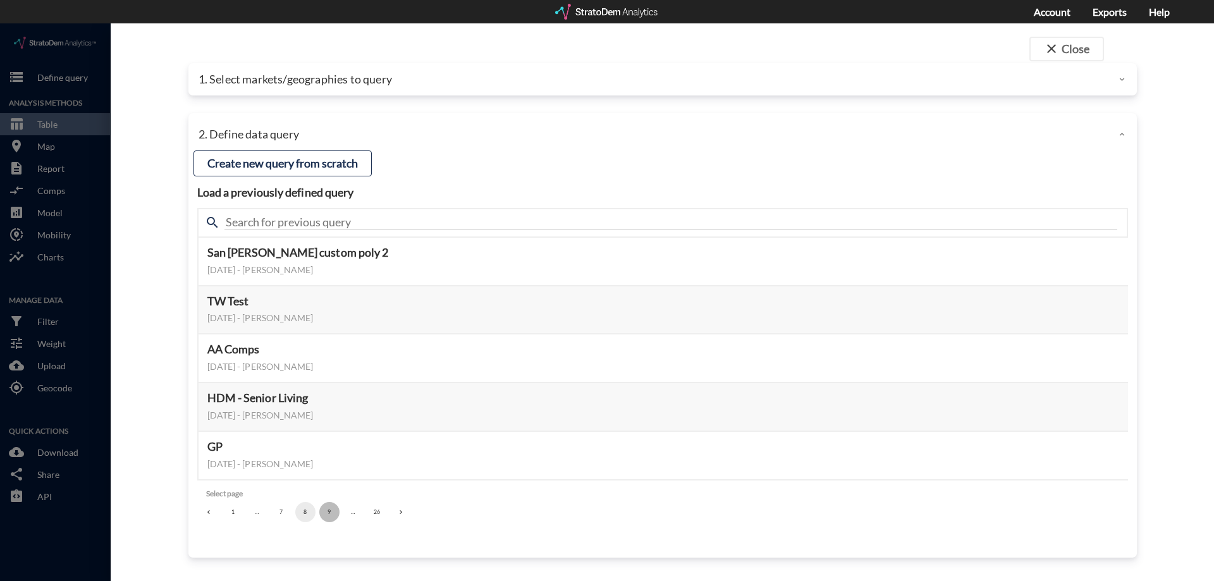
click button "9"
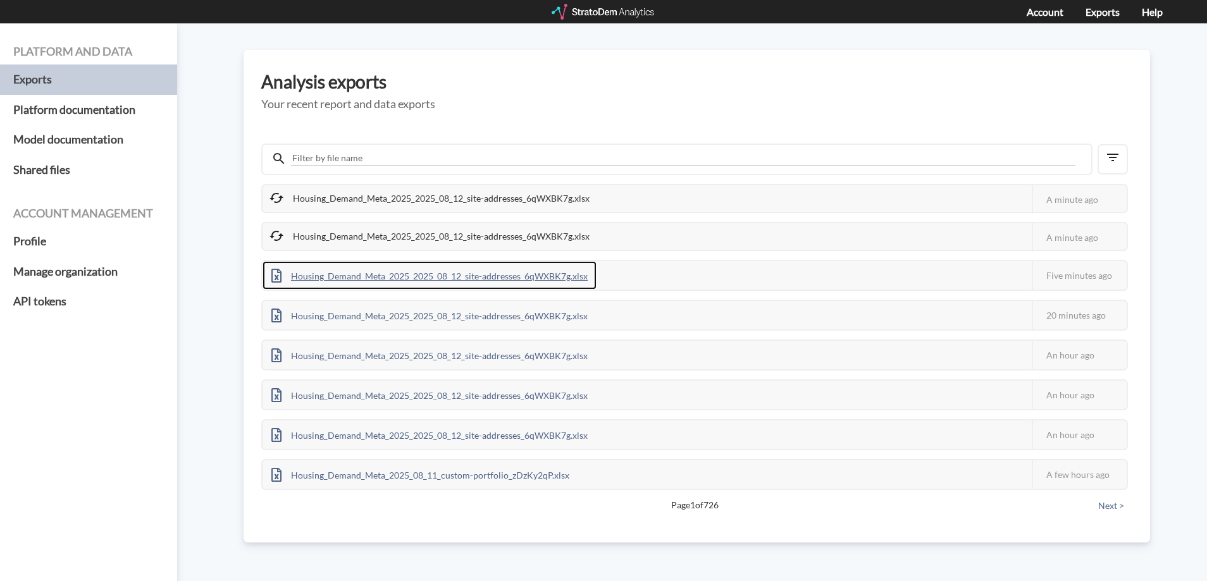
click at [474, 276] on div "Housing_Demand_Meta_2025_2025_08_12_site-addresses_6qWXBK7g.xlsx" at bounding box center [429, 275] width 334 height 28
